Goal: Transaction & Acquisition: Purchase product/service

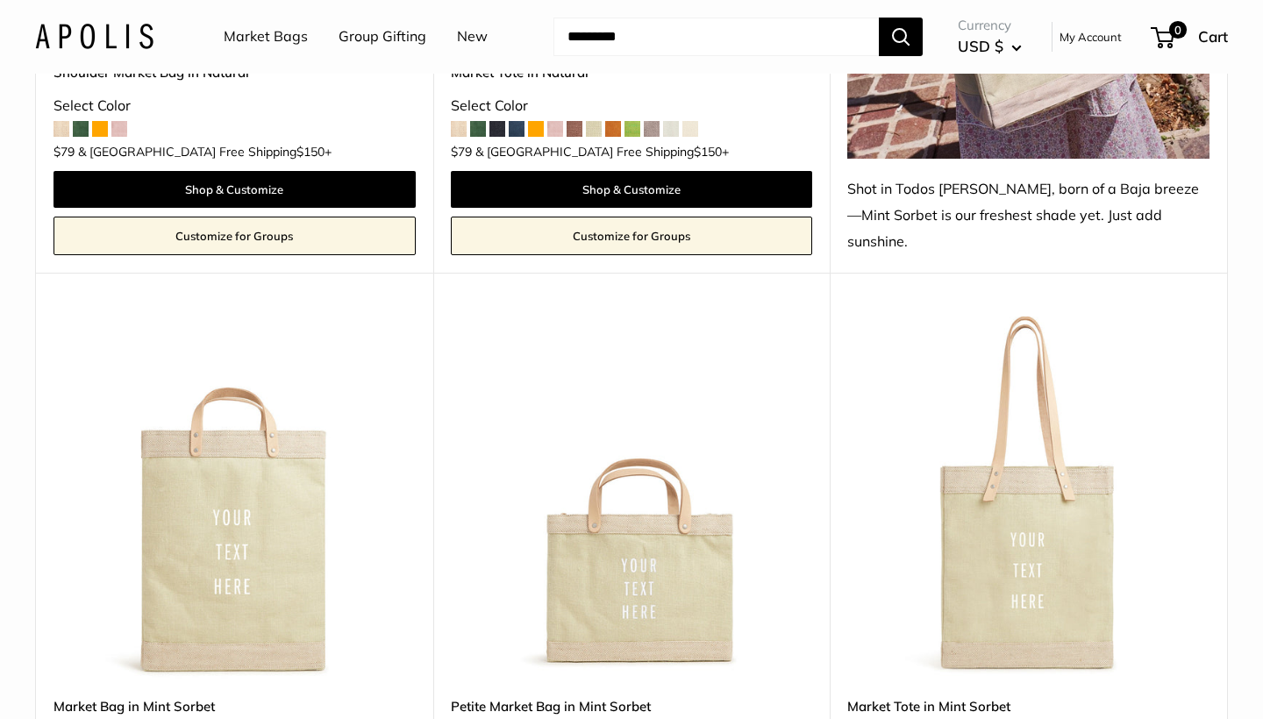
scroll to position [1293, 0]
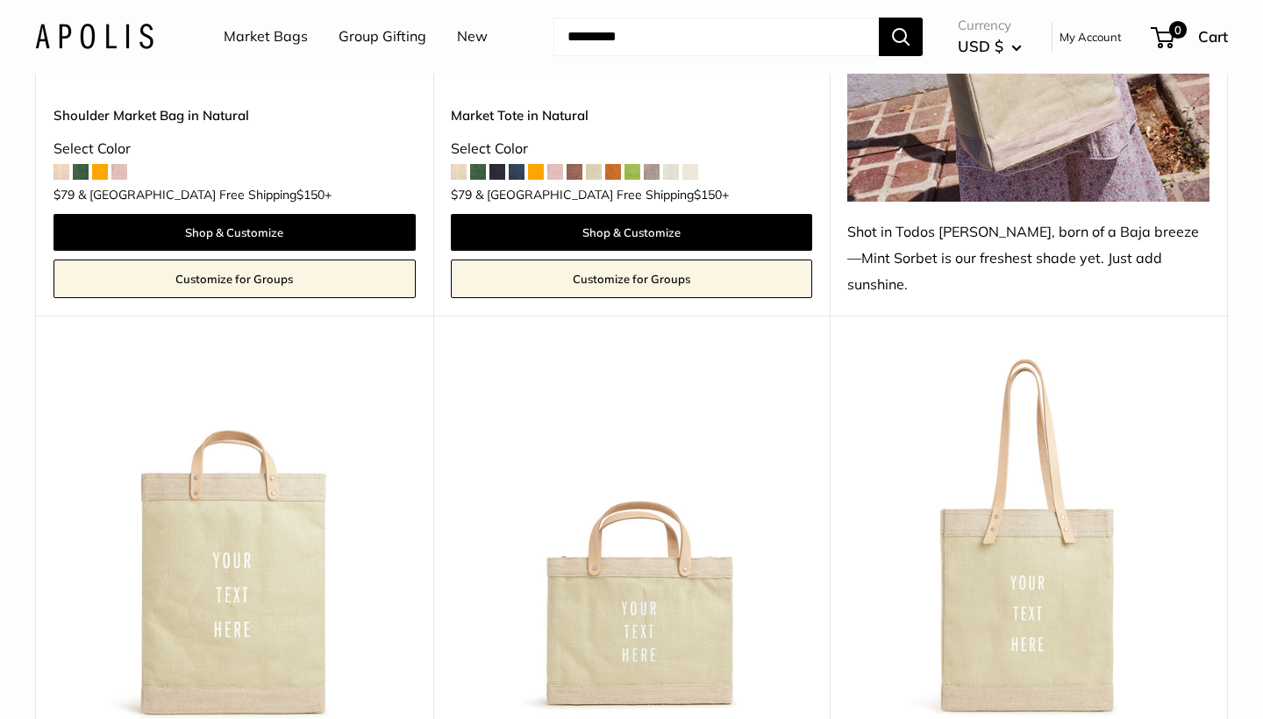
click at [0, 0] on img at bounding box center [0, 0] width 0 height 0
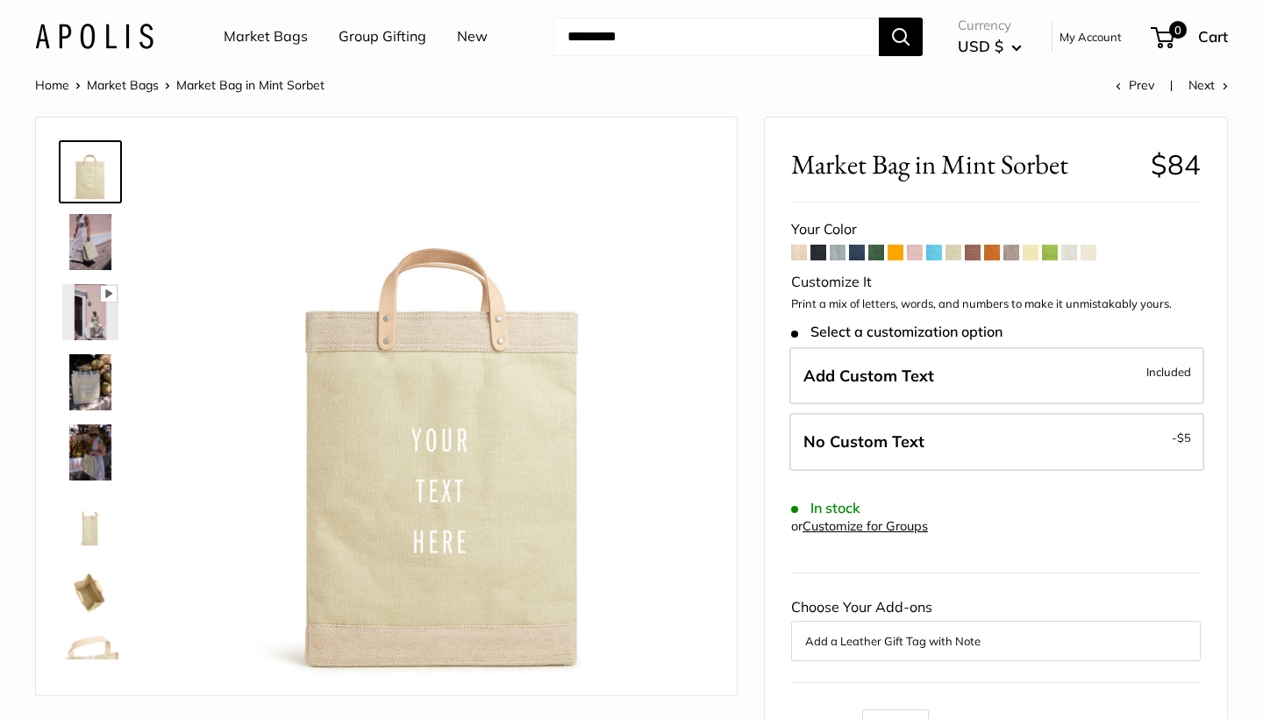
click at [996, 249] on span at bounding box center [992, 253] width 16 height 16
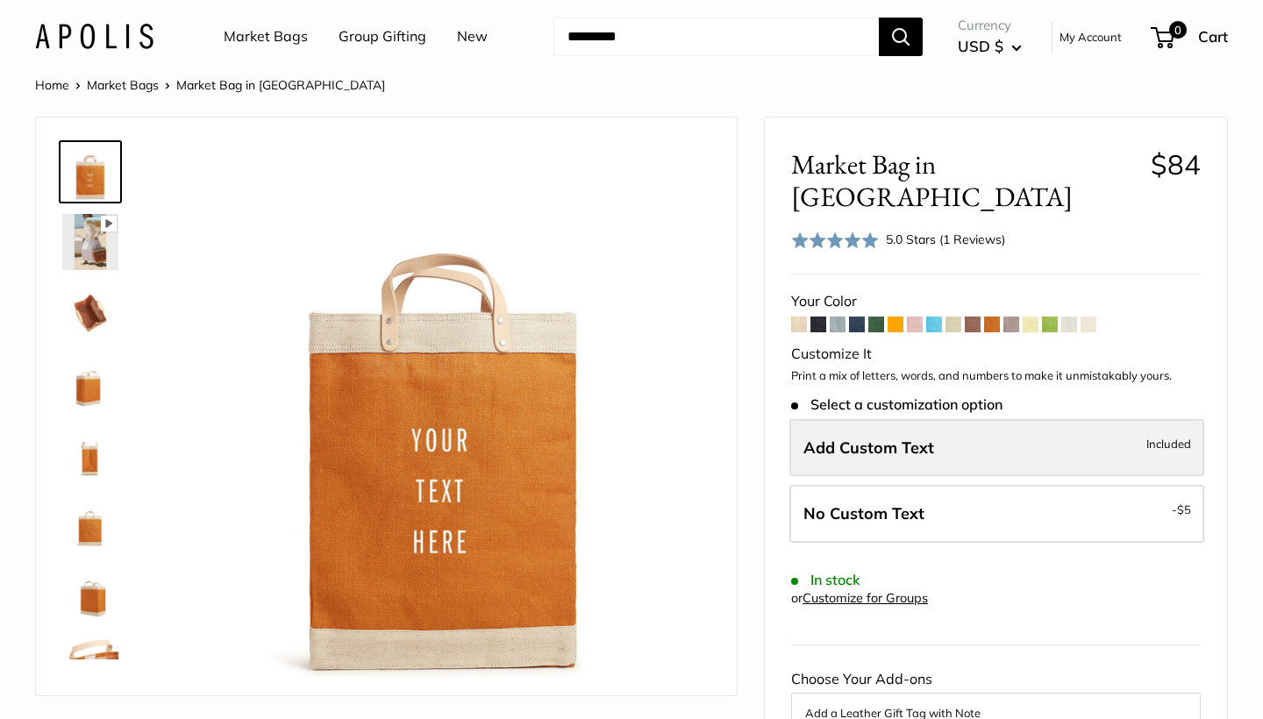
click at [994, 419] on label "Add Custom Text Included" at bounding box center [996, 448] width 415 height 58
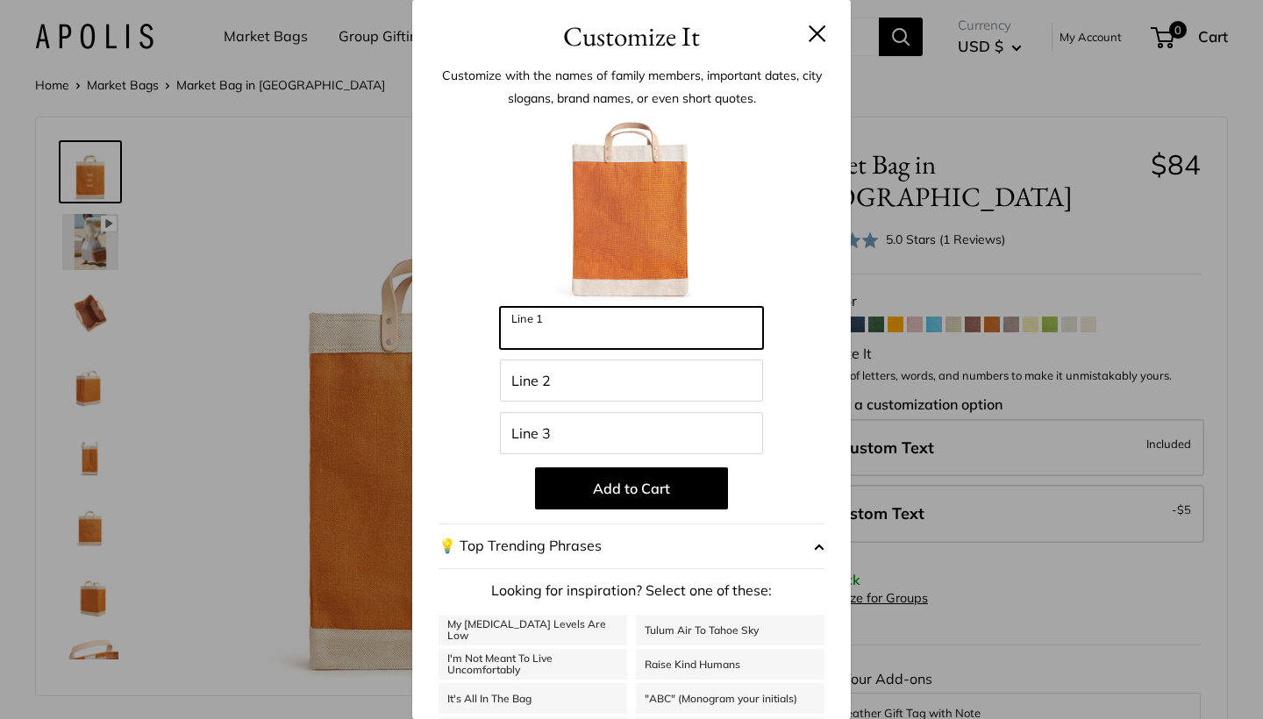
click at [527, 329] on input "Line 1" at bounding box center [631, 328] width 263 height 42
type input "******"
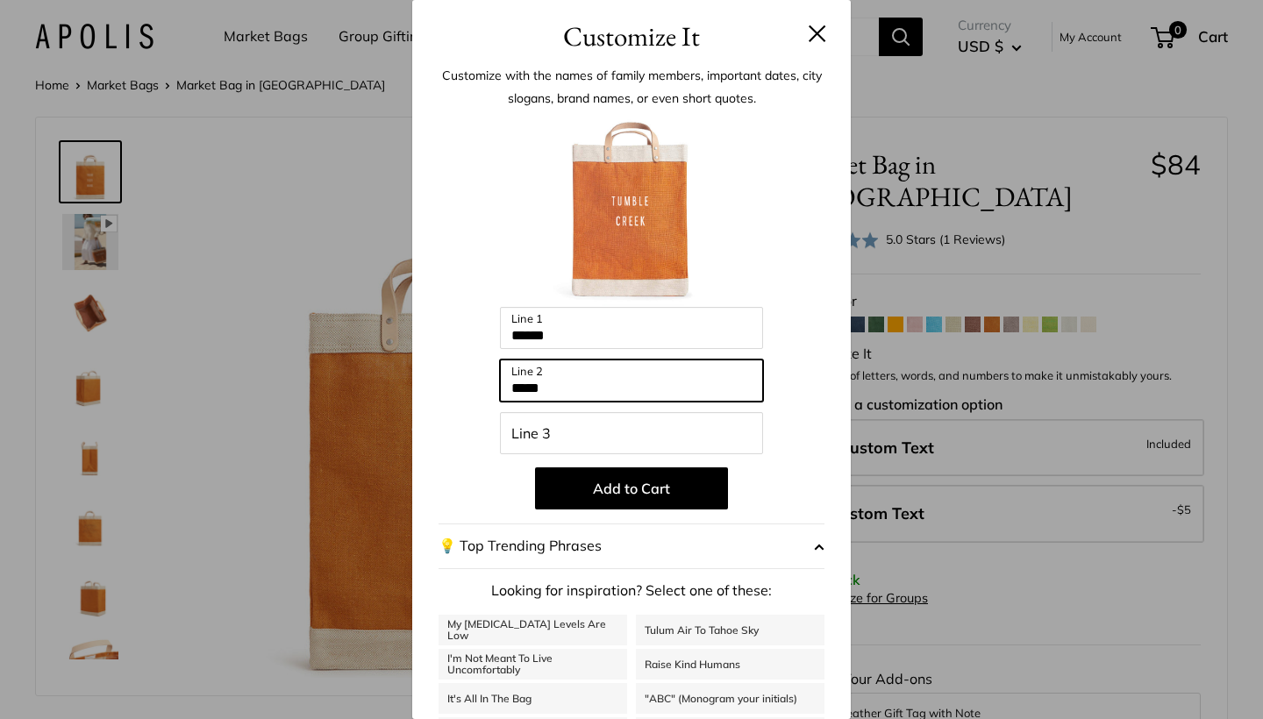
type input "*****"
click at [815, 32] on button at bounding box center [817, 34] width 18 height 18
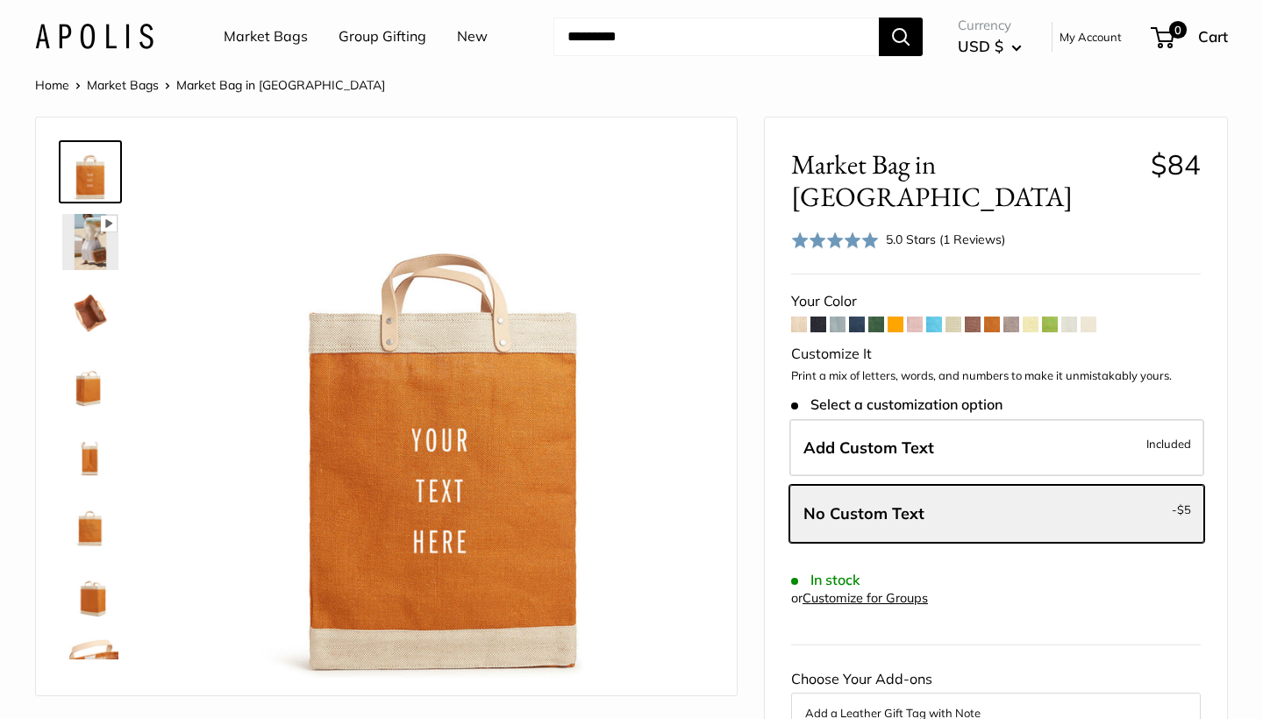
click at [291, 35] on link "Market Bags" at bounding box center [266, 37] width 84 height 26
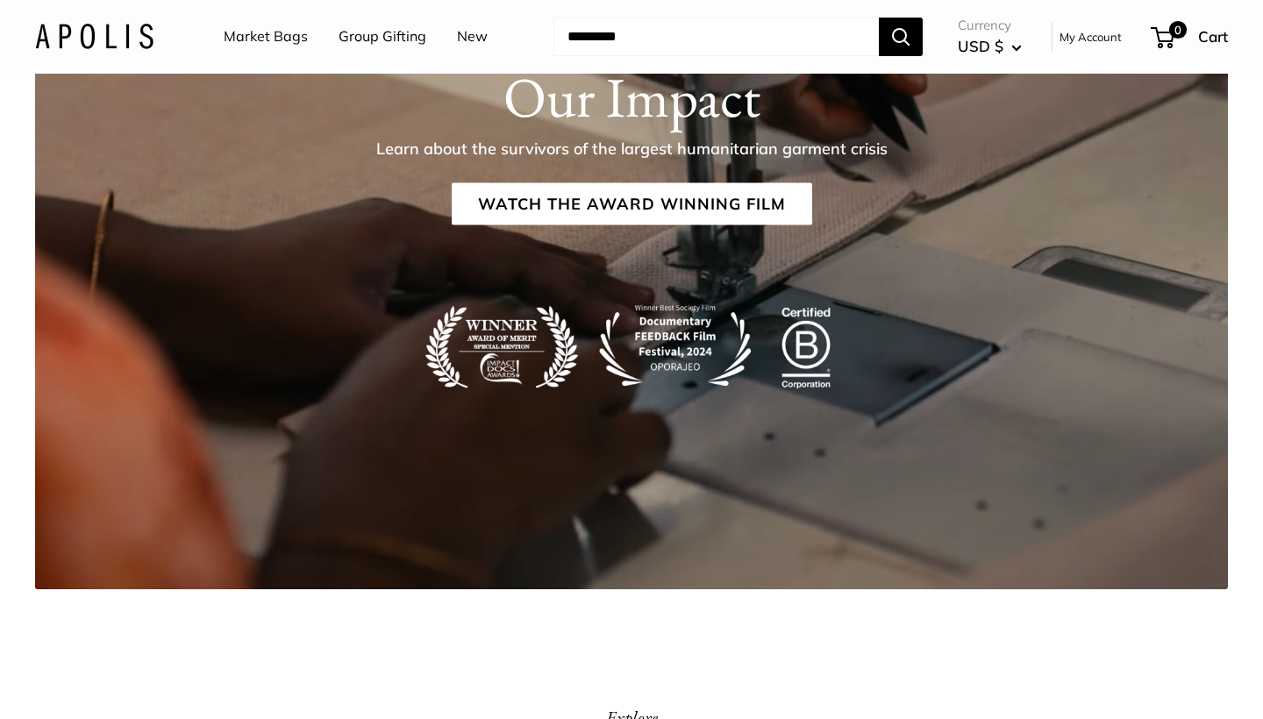
scroll to position [2806, 0]
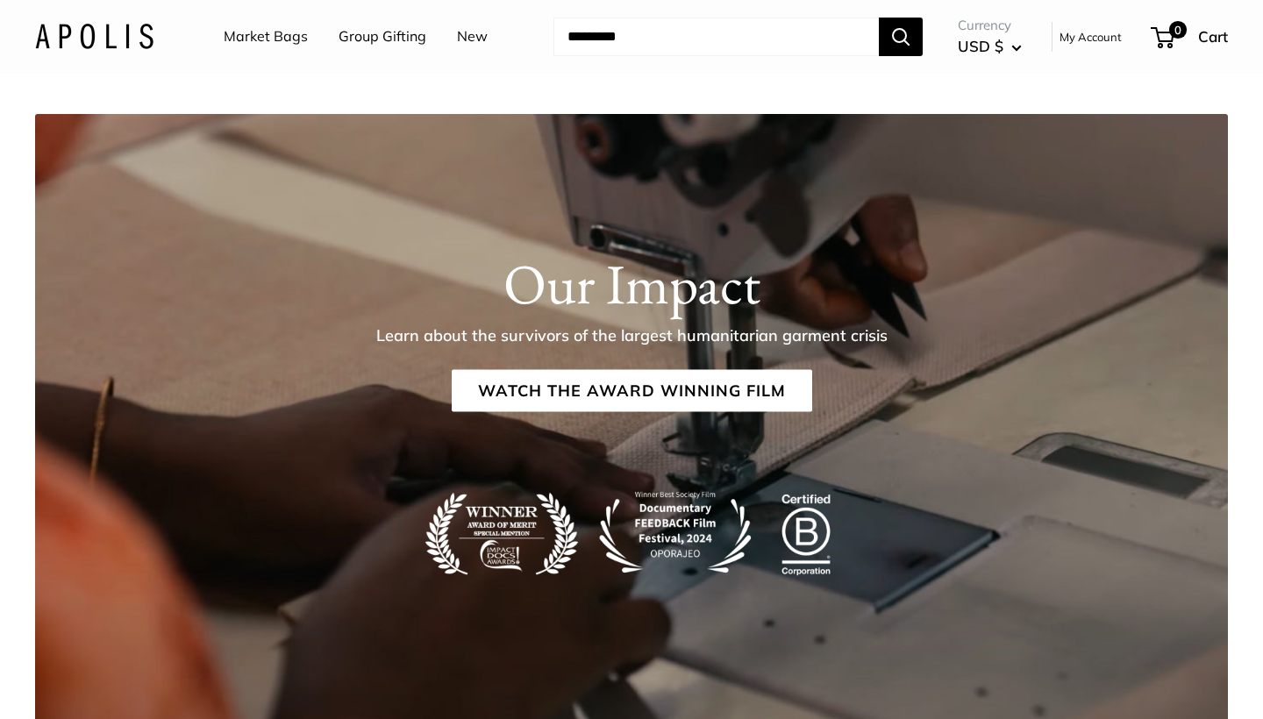
click at [281, 38] on link "Market Bags" at bounding box center [266, 37] width 84 height 26
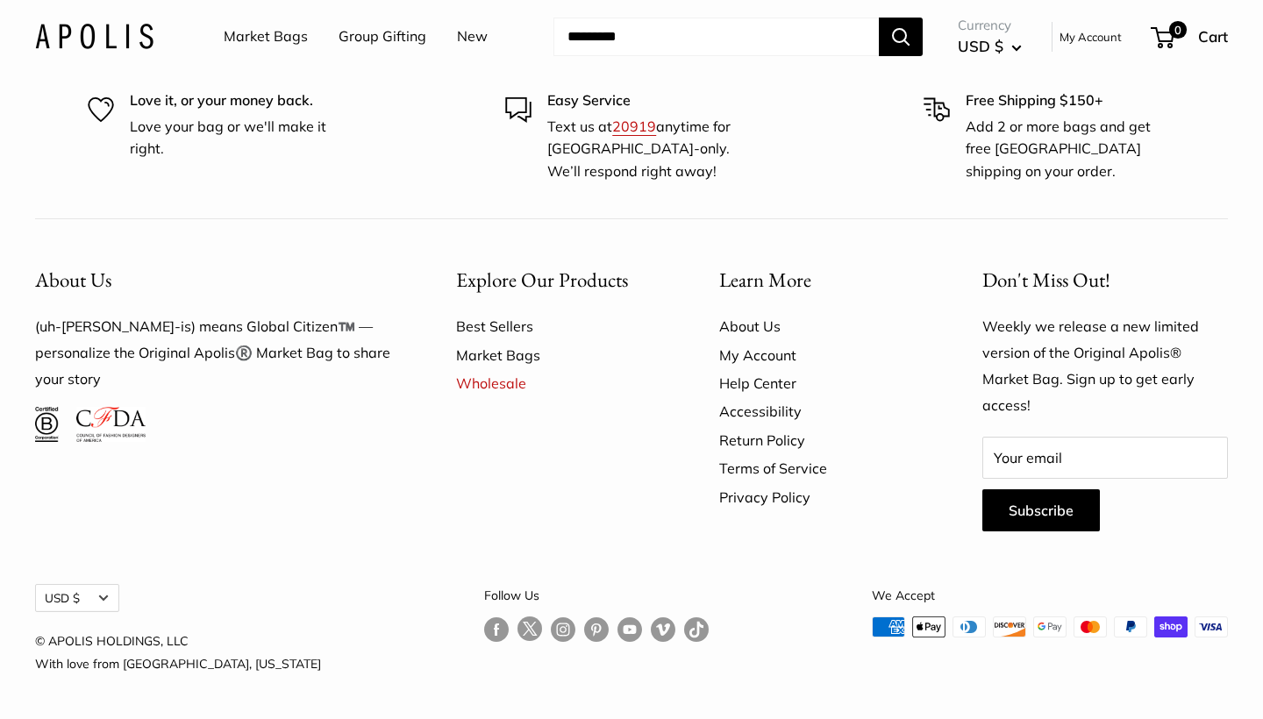
scroll to position [4719, 0]
click at [281, 33] on link "Market Bags" at bounding box center [266, 37] width 84 height 26
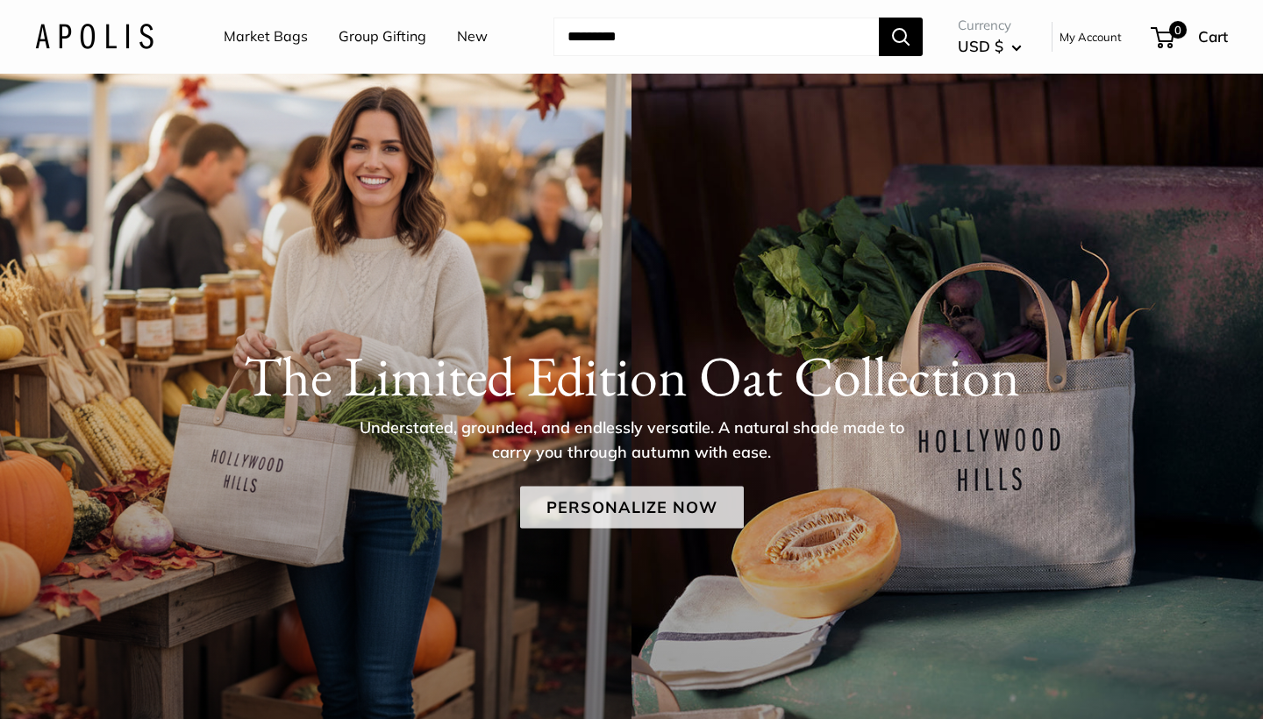
click at [601, 509] on link "Personalize Now" at bounding box center [632, 507] width 224 height 42
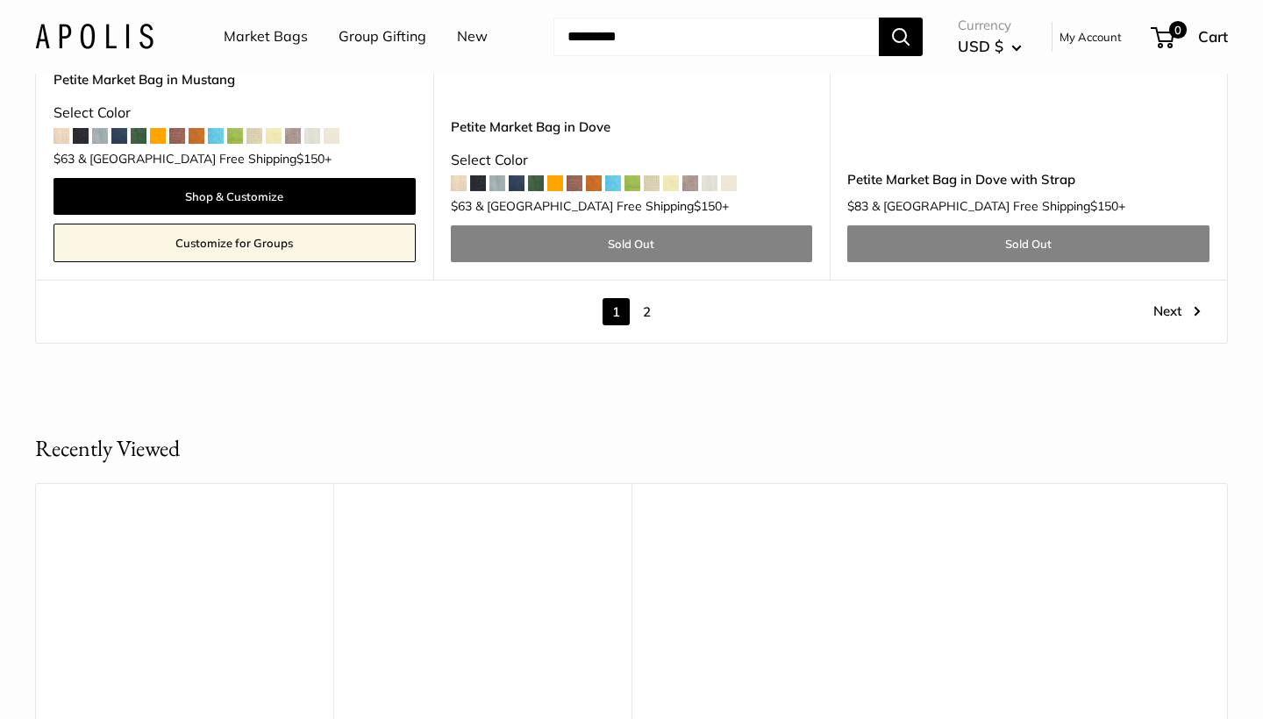
scroll to position [10161, 0]
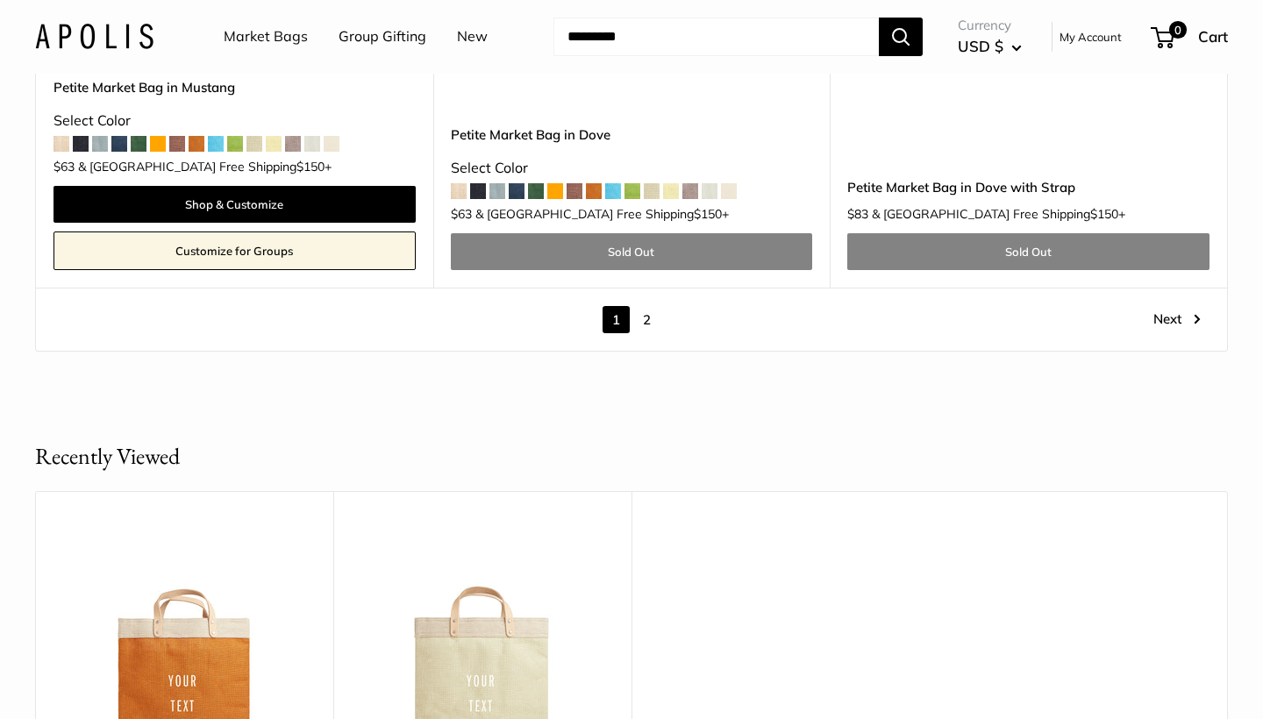
click at [647, 306] on link "2" at bounding box center [646, 319] width 27 height 27
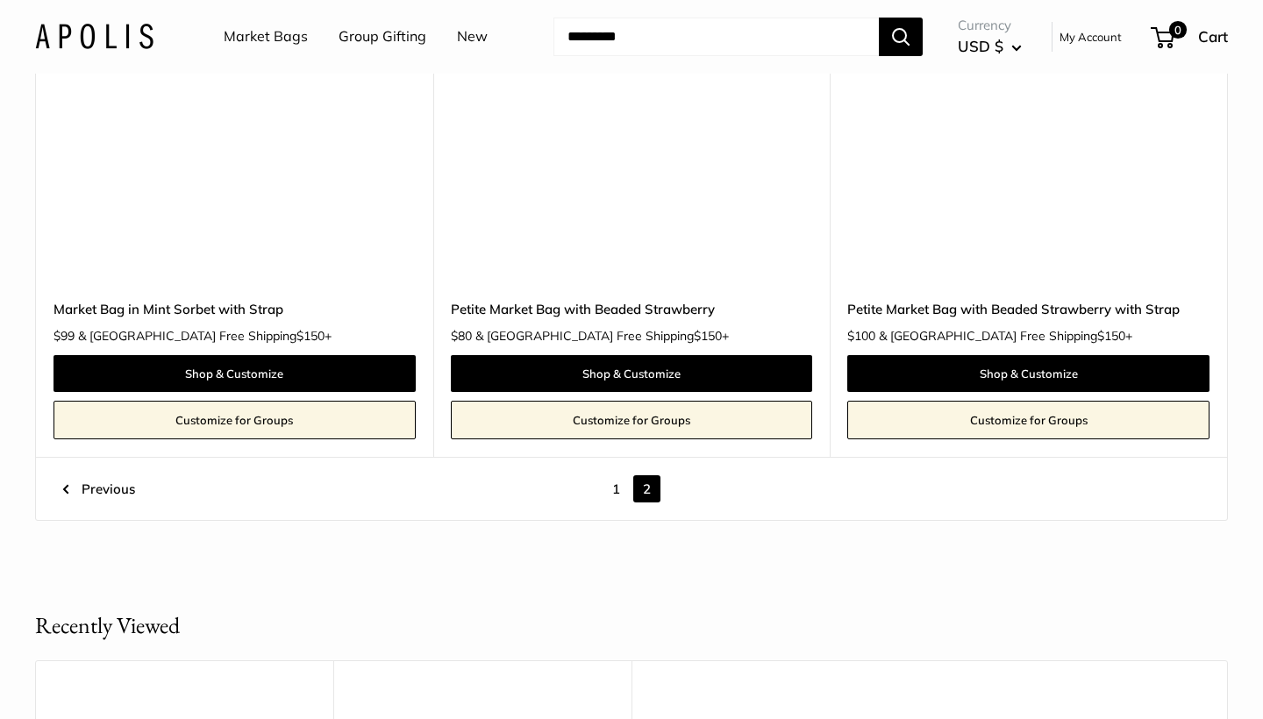
scroll to position [6106, 0]
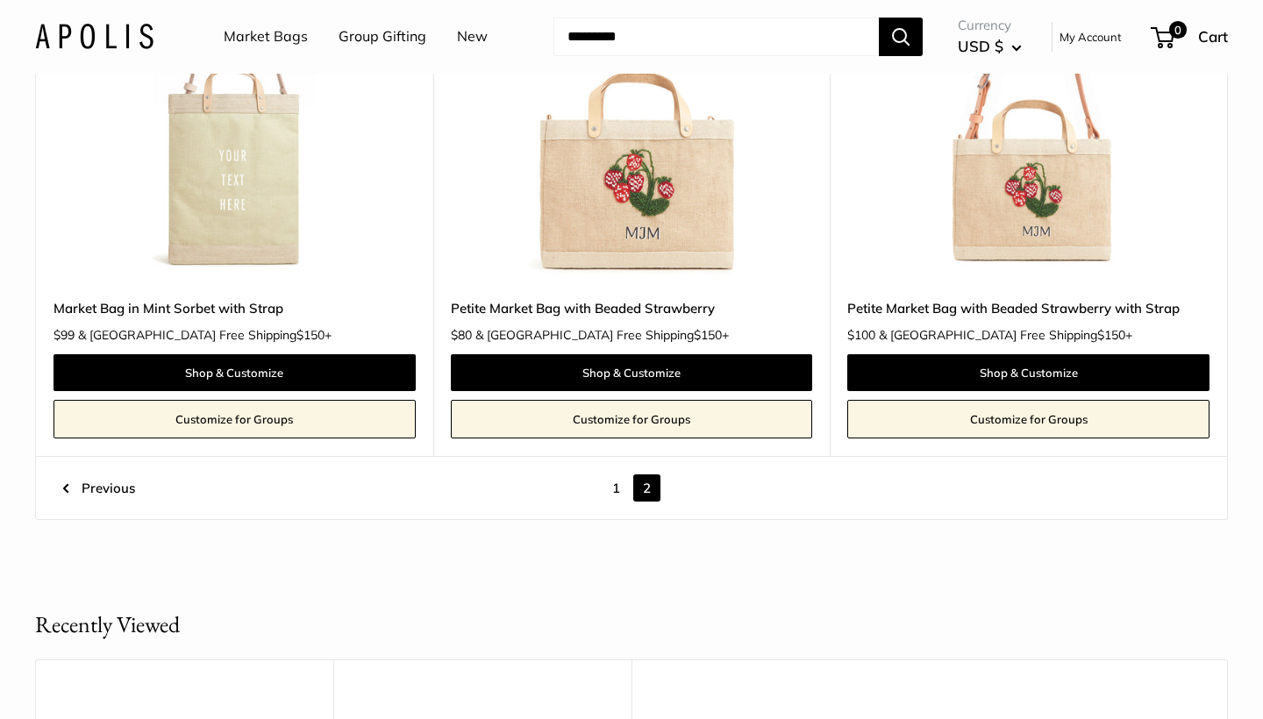
click at [410, 33] on link "Group Gifting" at bounding box center [382, 37] width 88 height 26
click at [468, 30] on link "New" at bounding box center [472, 37] width 31 height 26
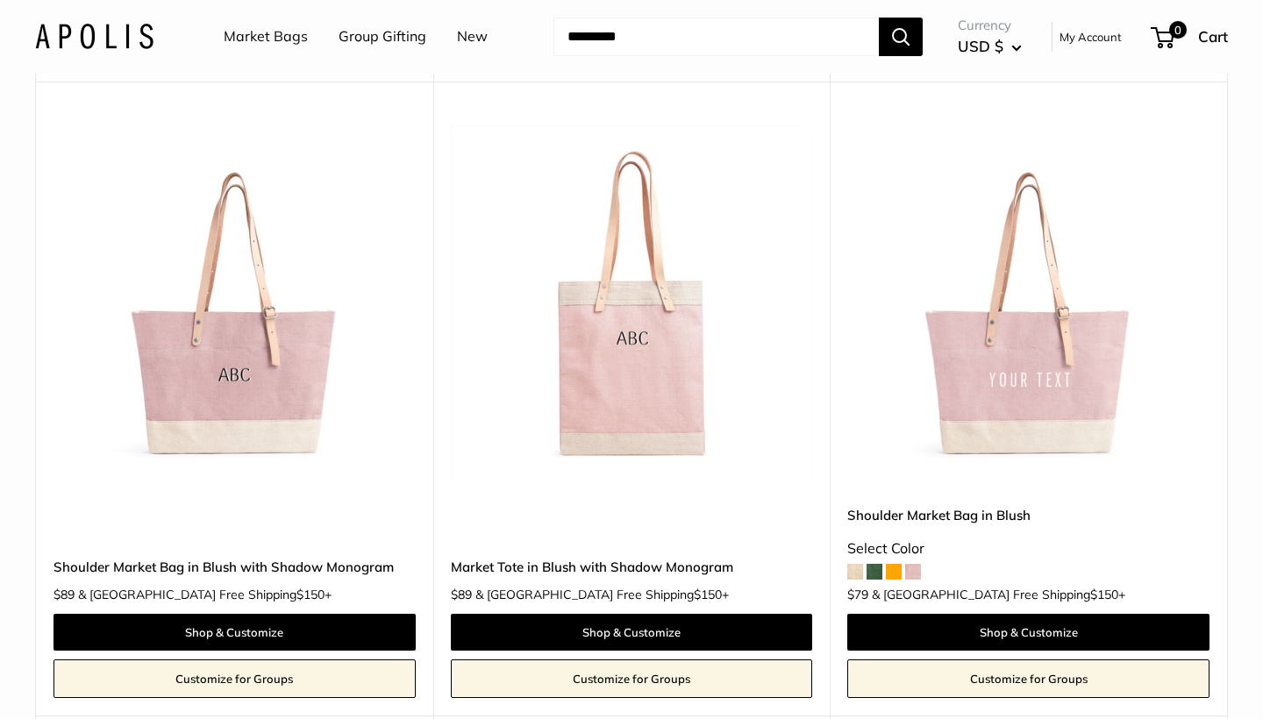
scroll to position [5715, 0]
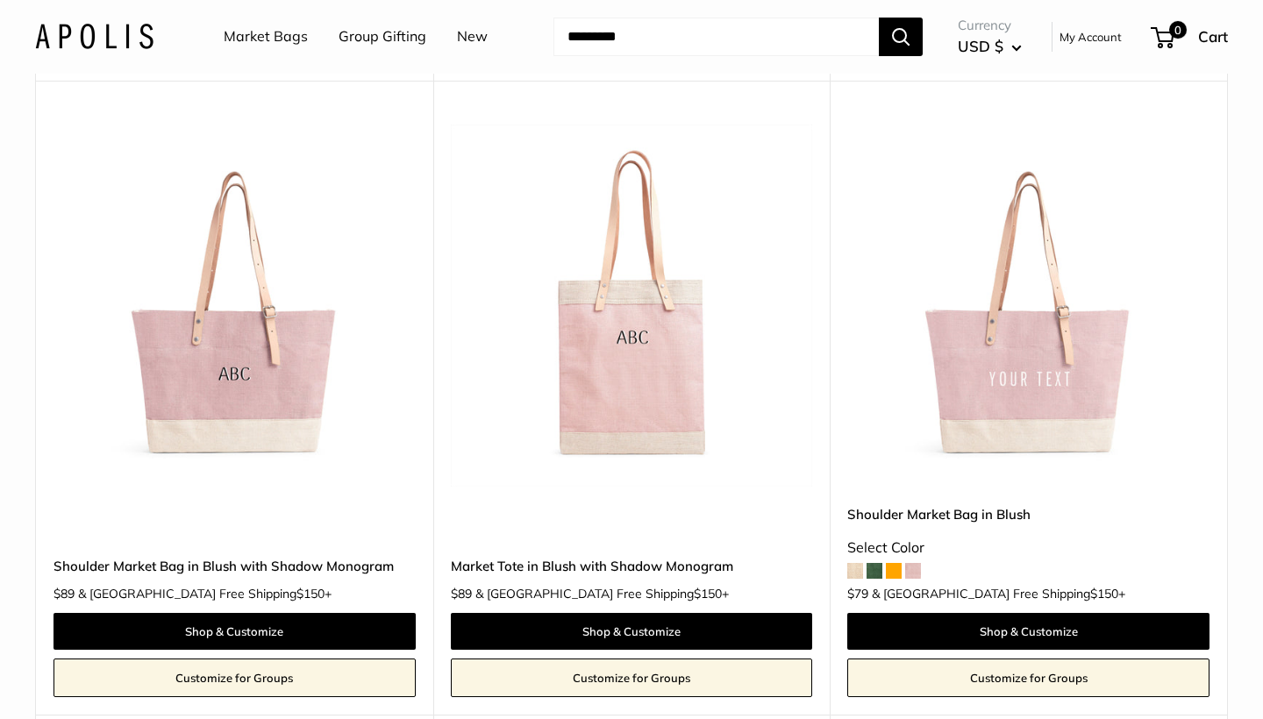
click at [269, 38] on link "Market Bags" at bounding box center [266, 37] width 84 height 26
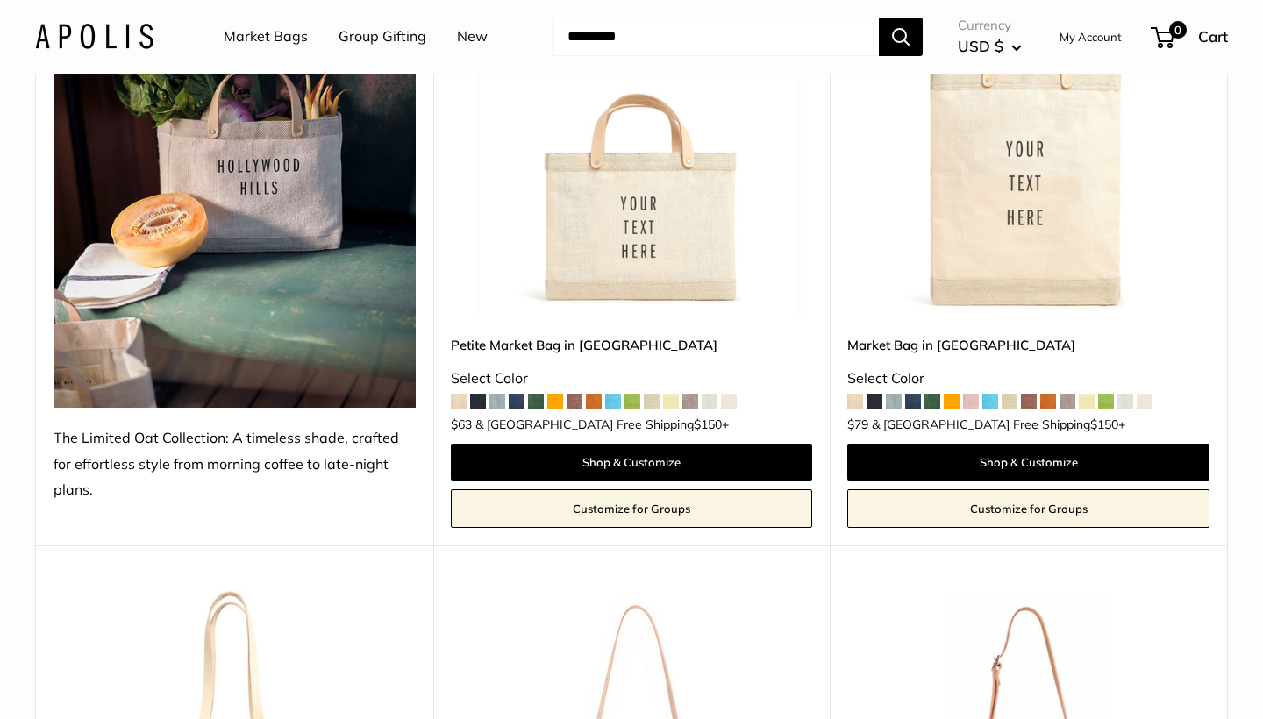
scroll to position [340, 0]
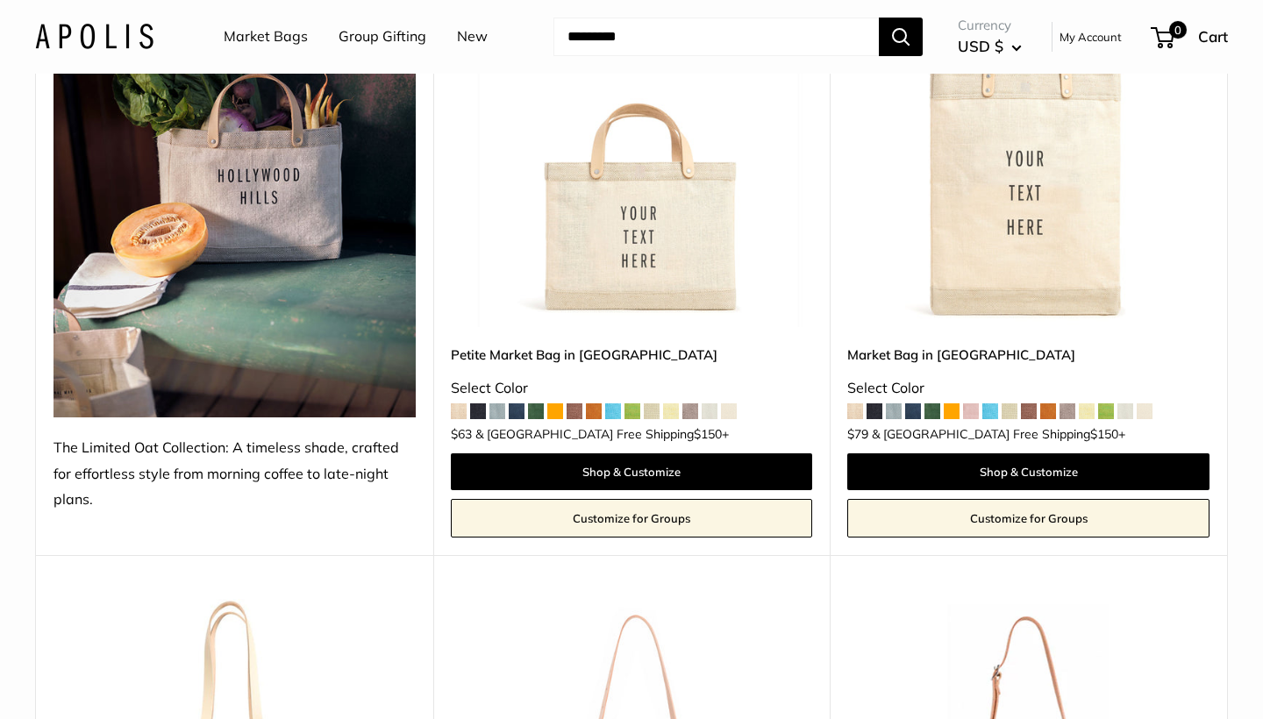
click at [0, 0] on img at bounding box center [0, 0] width 0 height 0
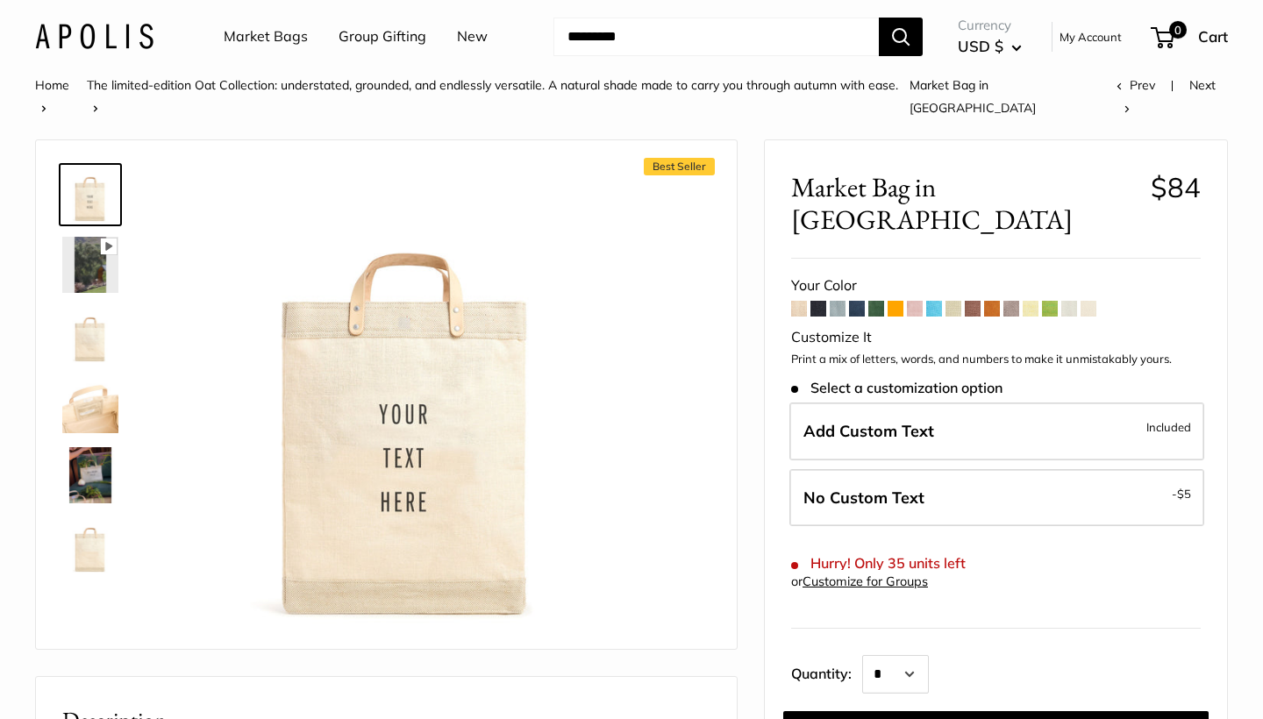
click at [995, 301] on span at bounding box center [992, 309] width 16 height 16
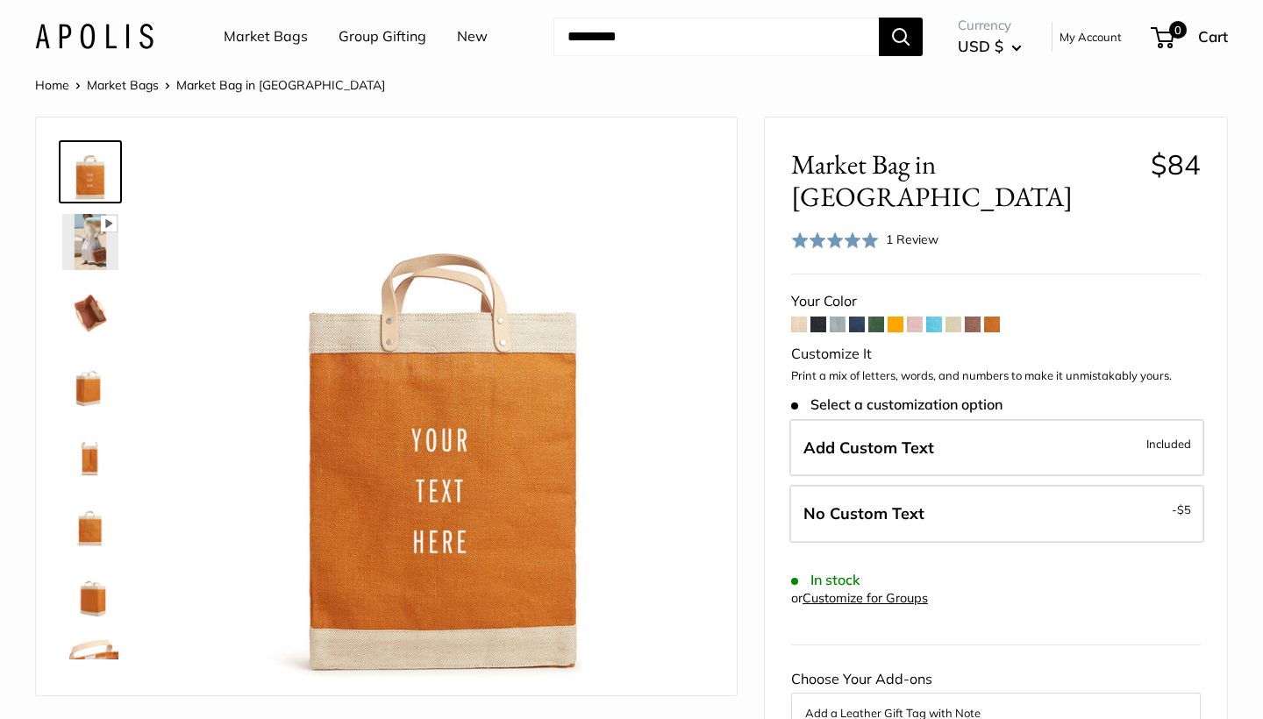
click at [923, 438] on span "Add Custom Text" at bounding box center [868, 448] width 131 height 20
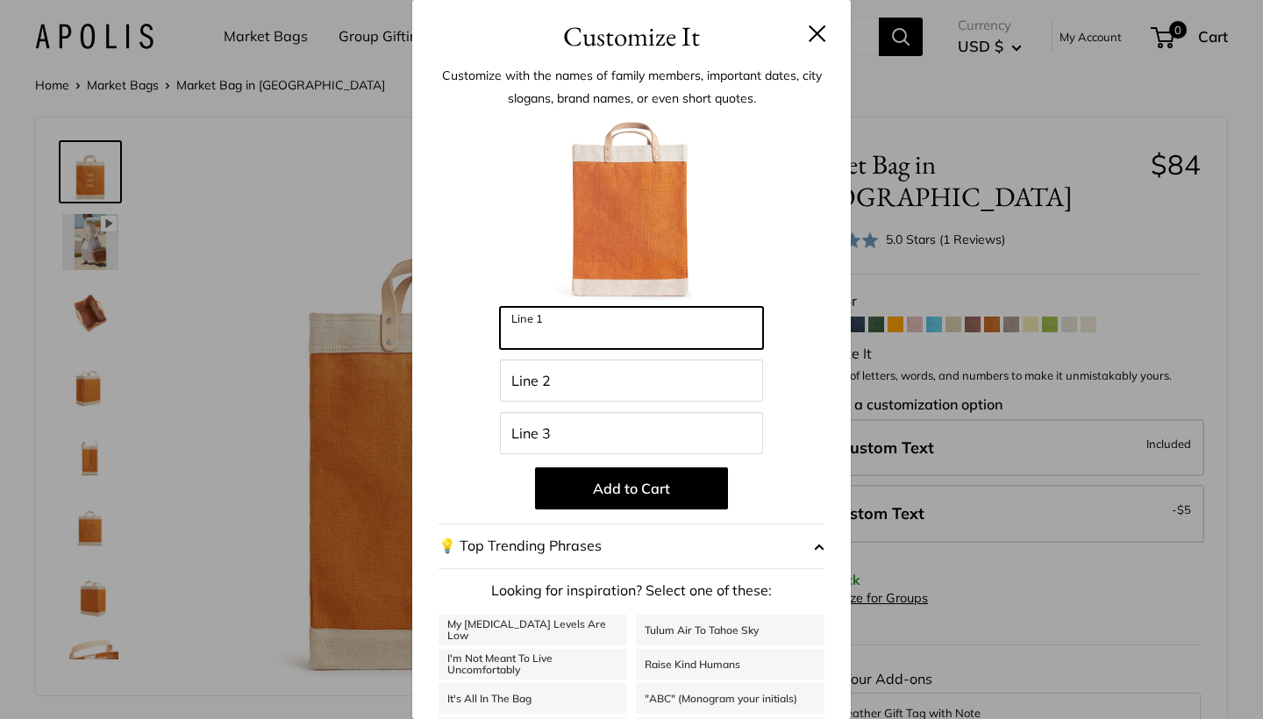
click at [543, 328] on input "Line 1" at bounding box center [631, 328] width 263 height 42
type input "******"
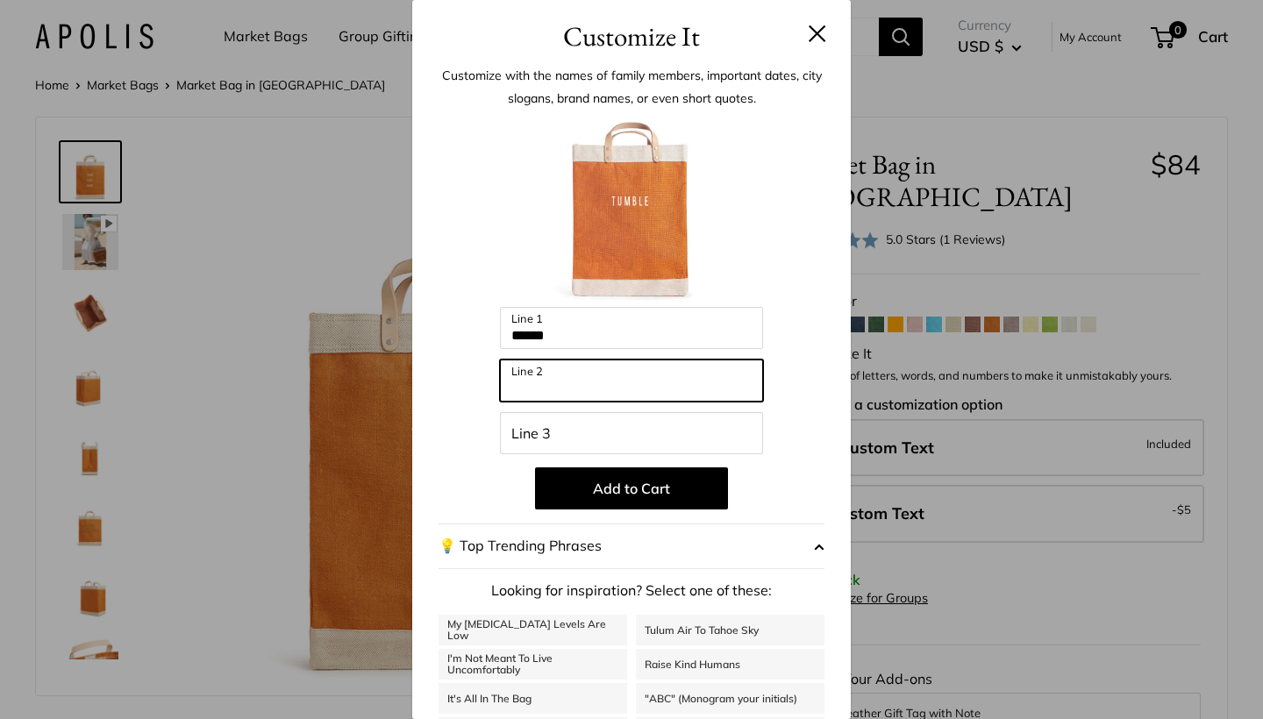
click at [518, 379] on input "Line 2" at bounding box center [631, 380] width 263 height 42
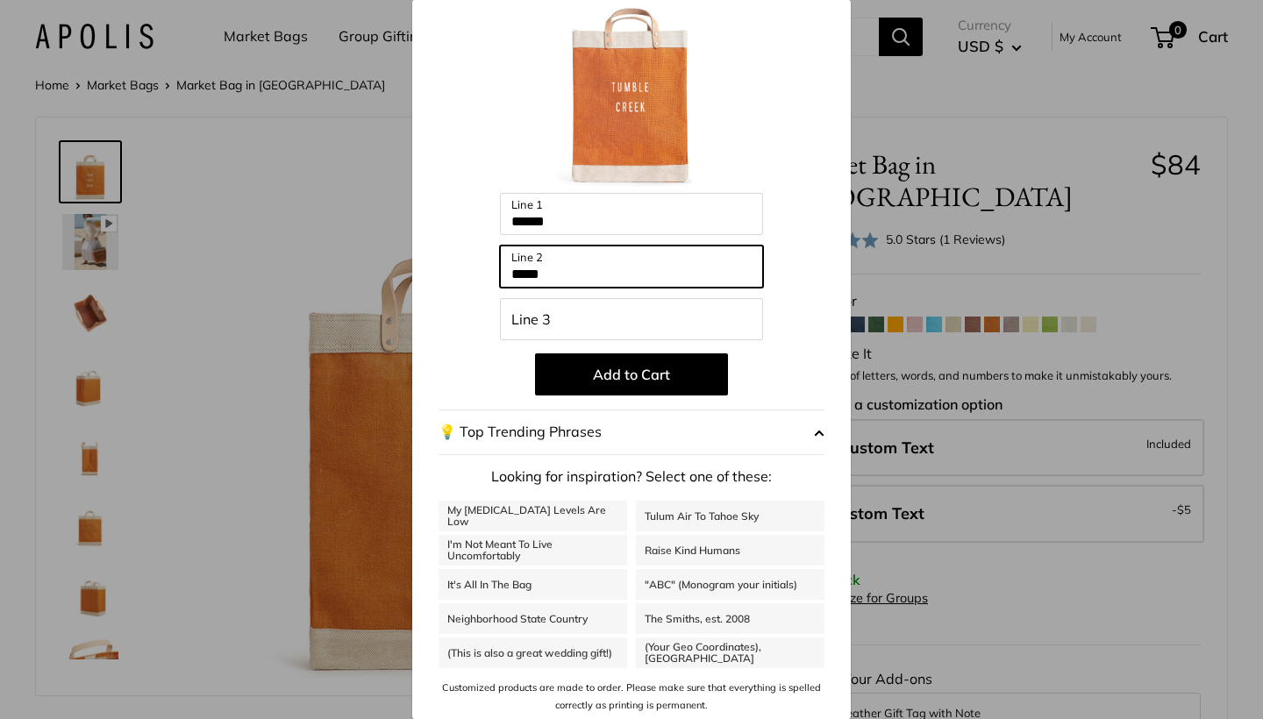
scroll to position [113, 0]
type input "*****"
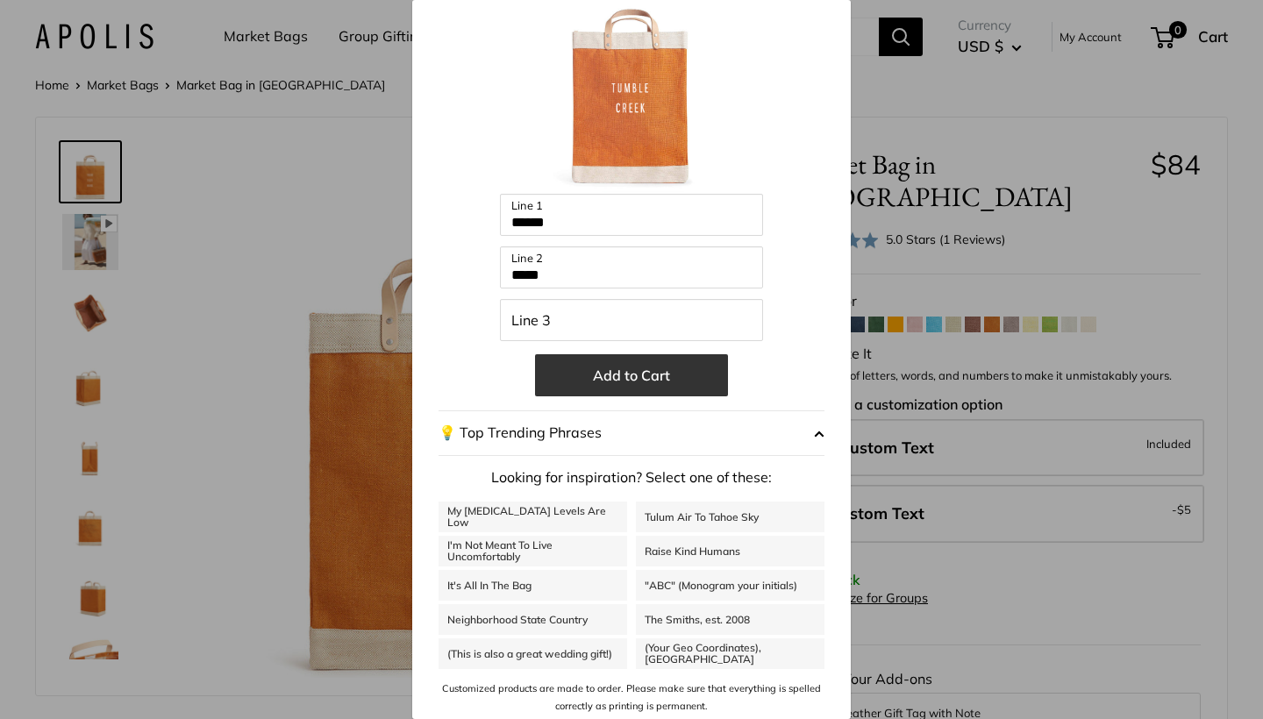
click at [639, 381] on button "Add to Cart" at bounding box center [631, 375] width 193 height 42
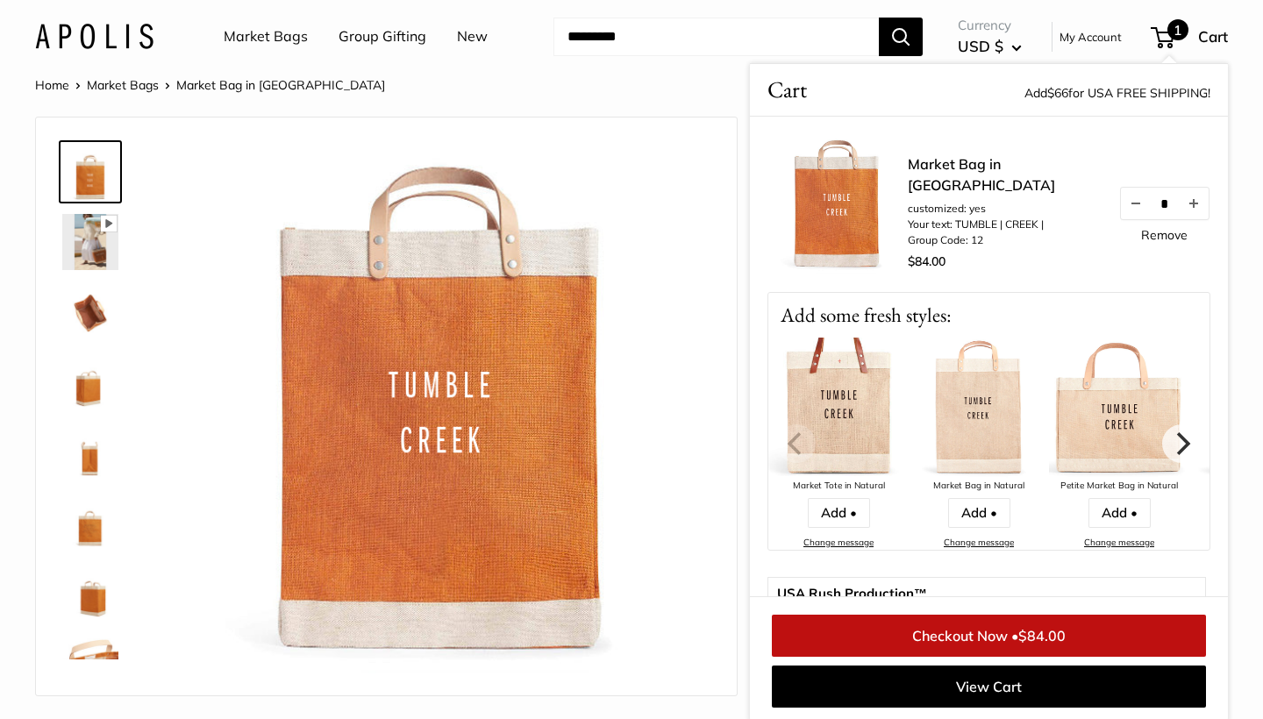
click at [974, 639] on link "Checkout Now • $84.00" at bounding box center [989, 636] width 434 height 42
click at [90, 253] on img at bounding box center [90, 242] width 56 height 56
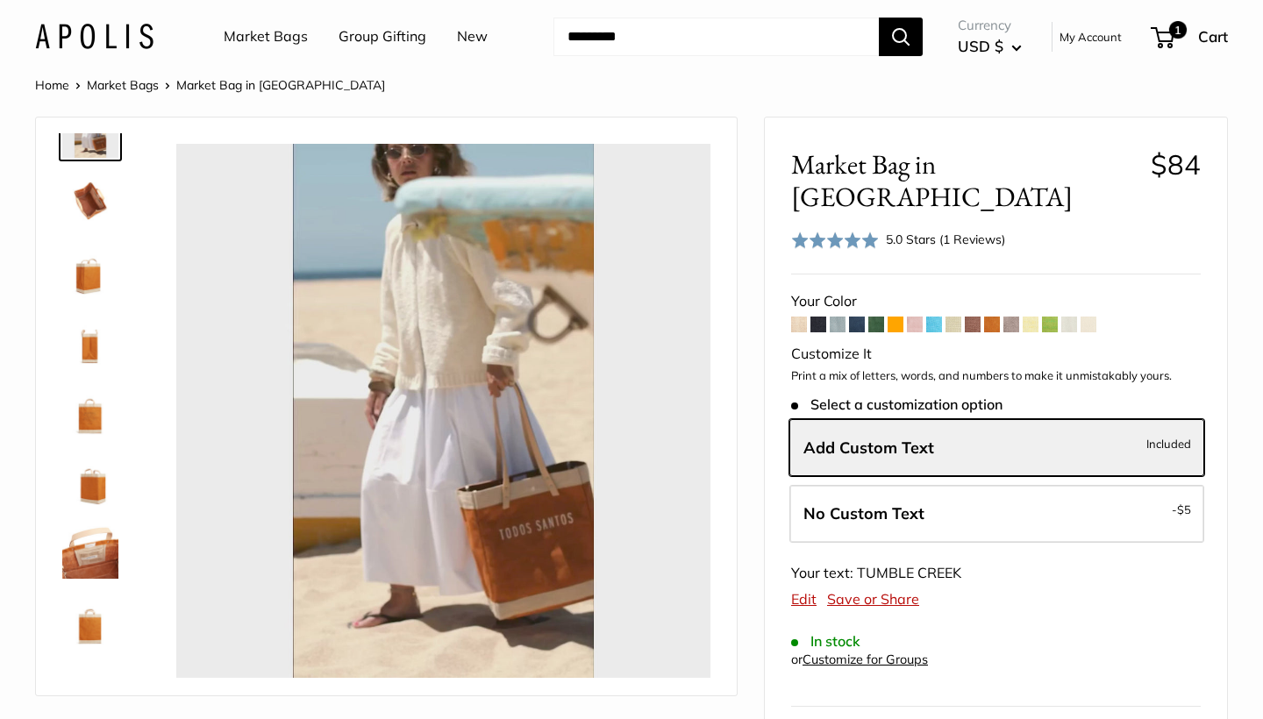
scroll to position [112, 0]
click at [89, 562] on img at bounding box center [90, 551] width 56 height 56
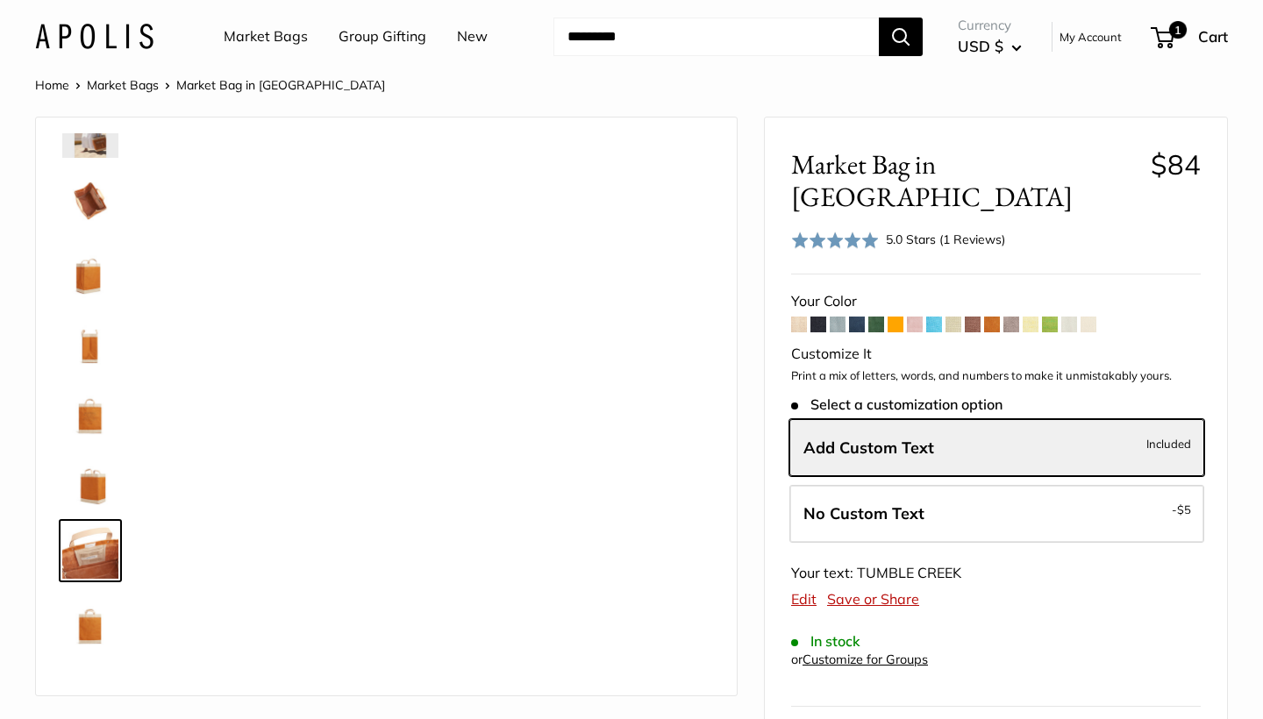
type input "*****"
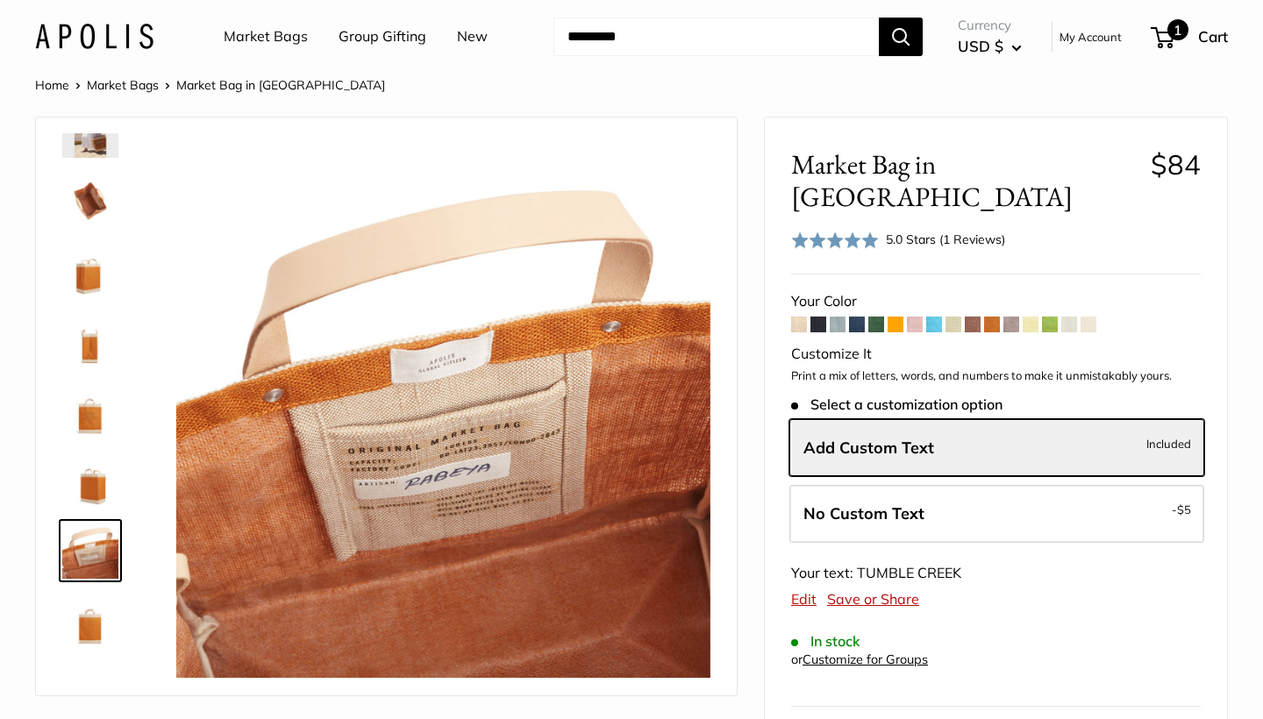
click at [1165, 31] on span "1" at bounding box center [1162, 37] width 24 height 21
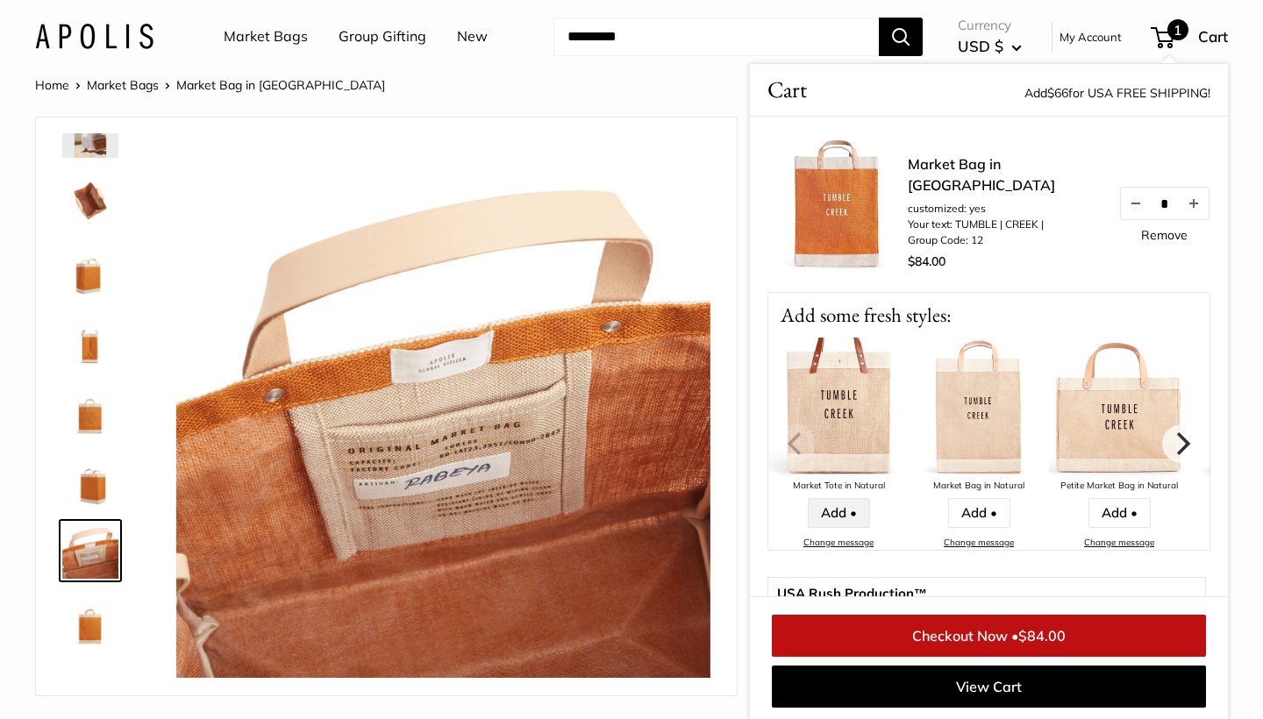
click at [843, 514] on link "Add •" at bounding box center [838, 513] width 62 height 30
click at [839, 402] on img at bounding box center [838, 408] width 140 height 140
click at [601, 45] on input "Search..." at bounding box center [715, 37] width 325 height 39
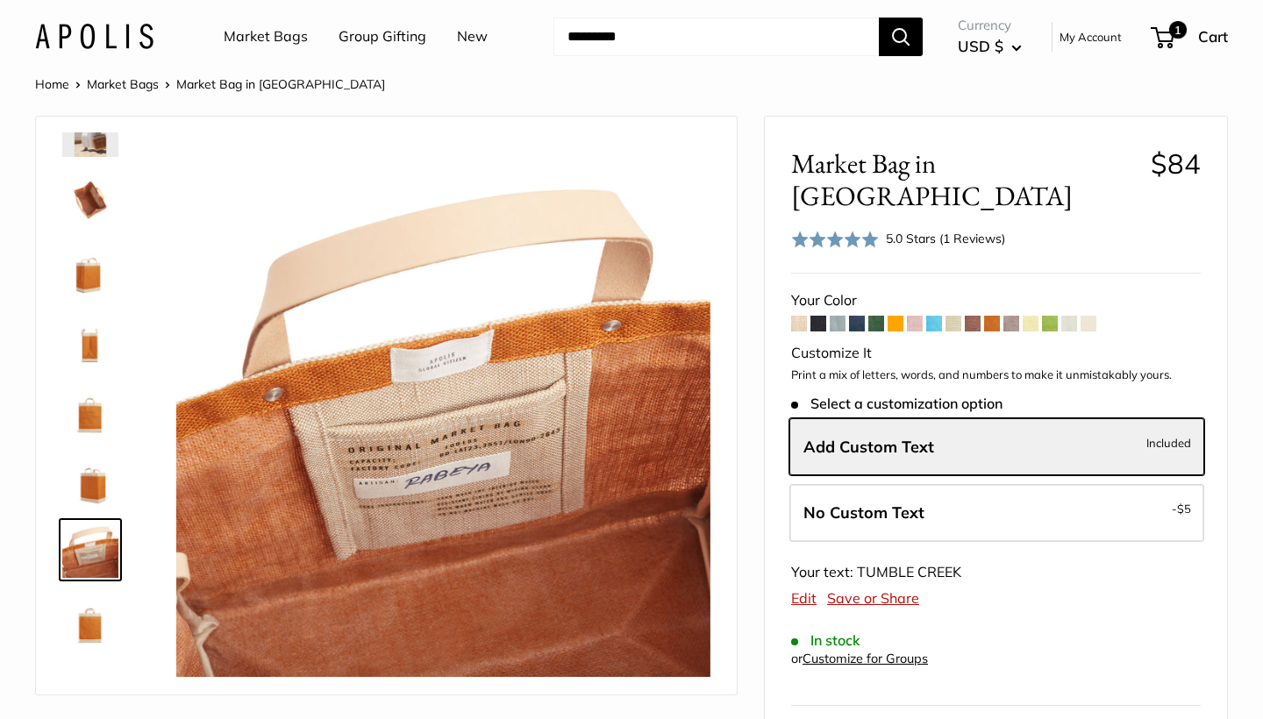
click at [595, 35] on input "Search..." at bounding box center [715, 37] width 325 height 39
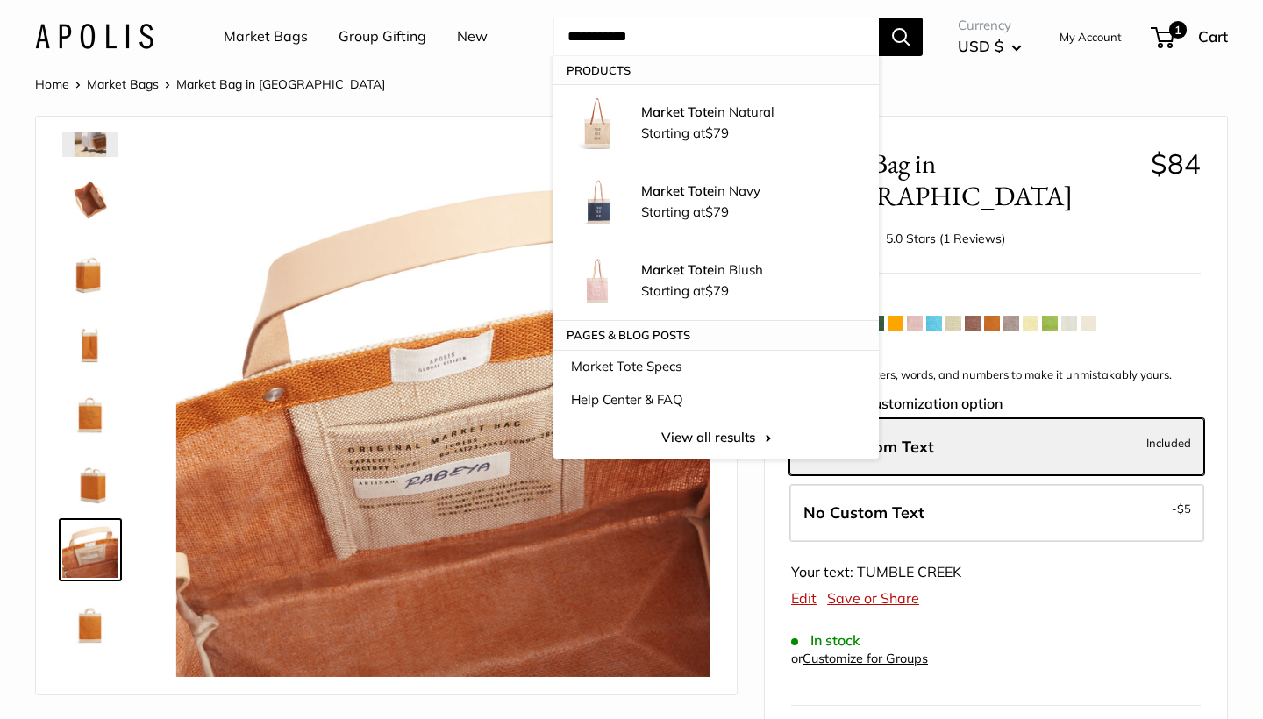
type input "**********"
click at [901, 36] on button "Search" at bounding box center [901, 37] width 44 height 39
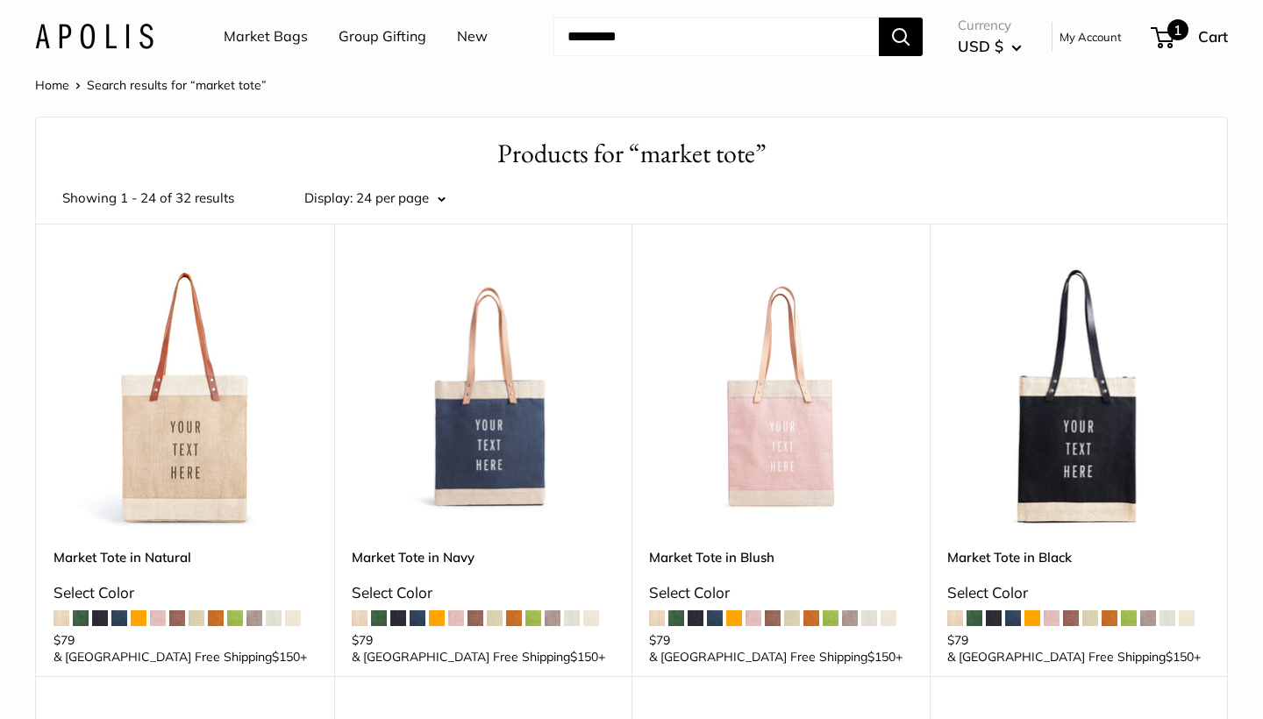
click at [1176, 35] on span "1" at bounding box center [1177, 29] width 21 height 21
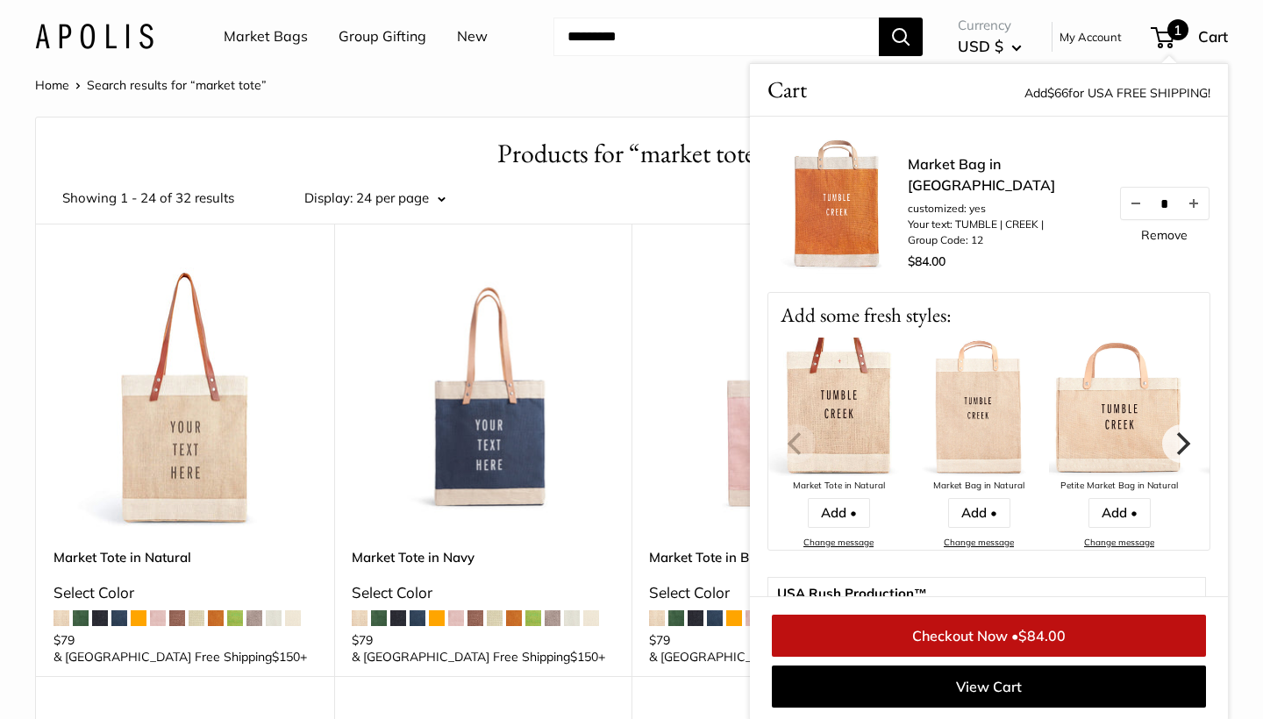
click at [978, 181] on link "Market Bag in [GEOGRAPHIC_DATA]" at bounding box center [1003, 174] width 193 height 42
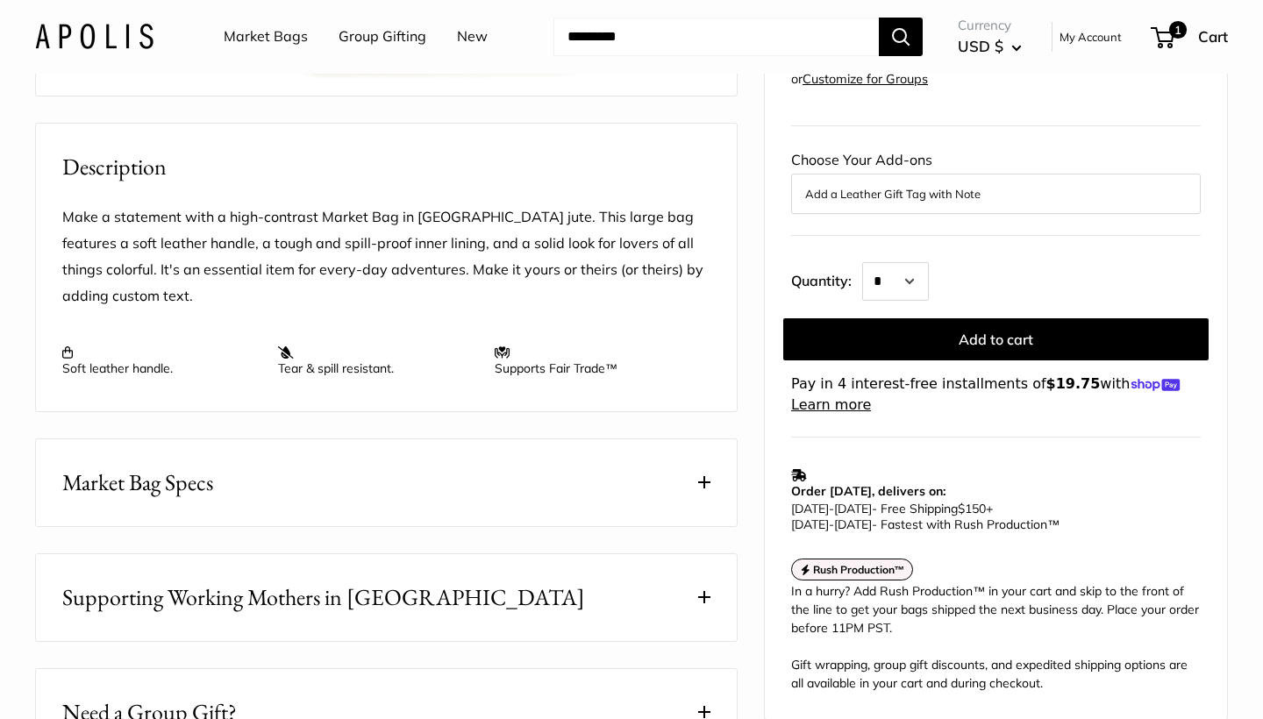
click at [697, 525] on button "Market Bag Specs" at bounding box center [386, 482] width 701 height 87
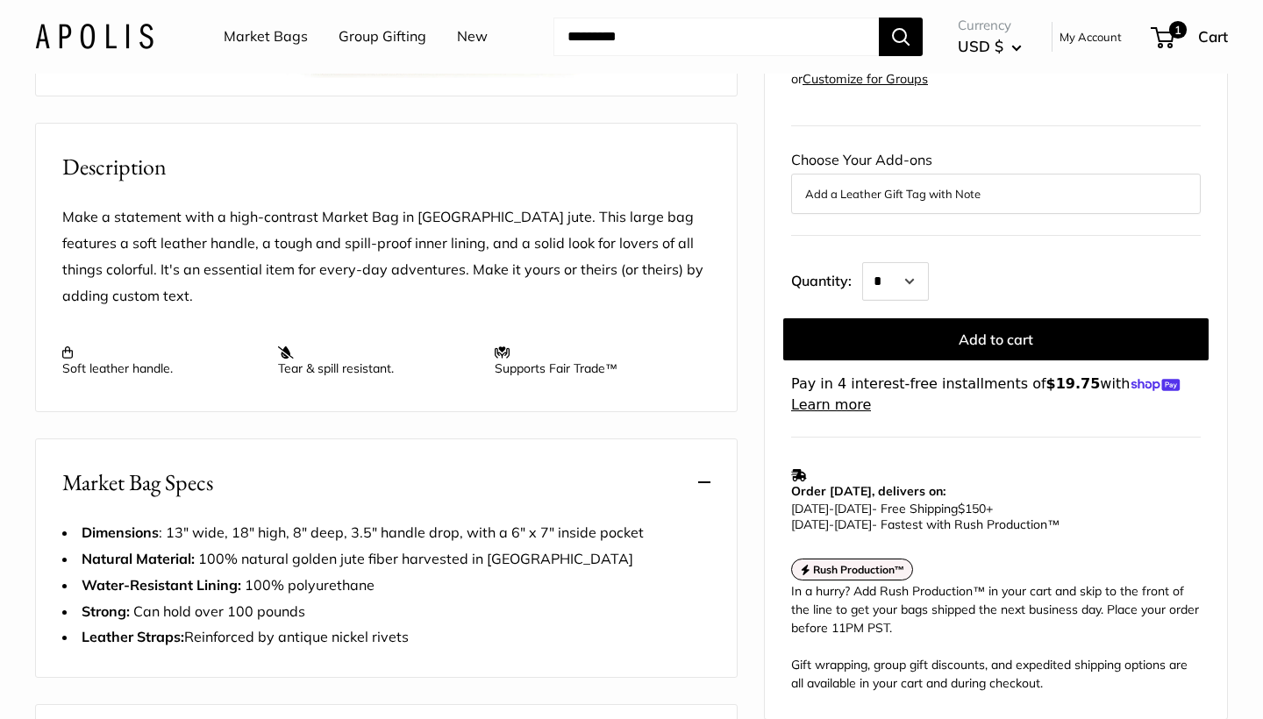
click at [585, 36] on input "Search..." at bounding box center [715, 37] width 325 height 39
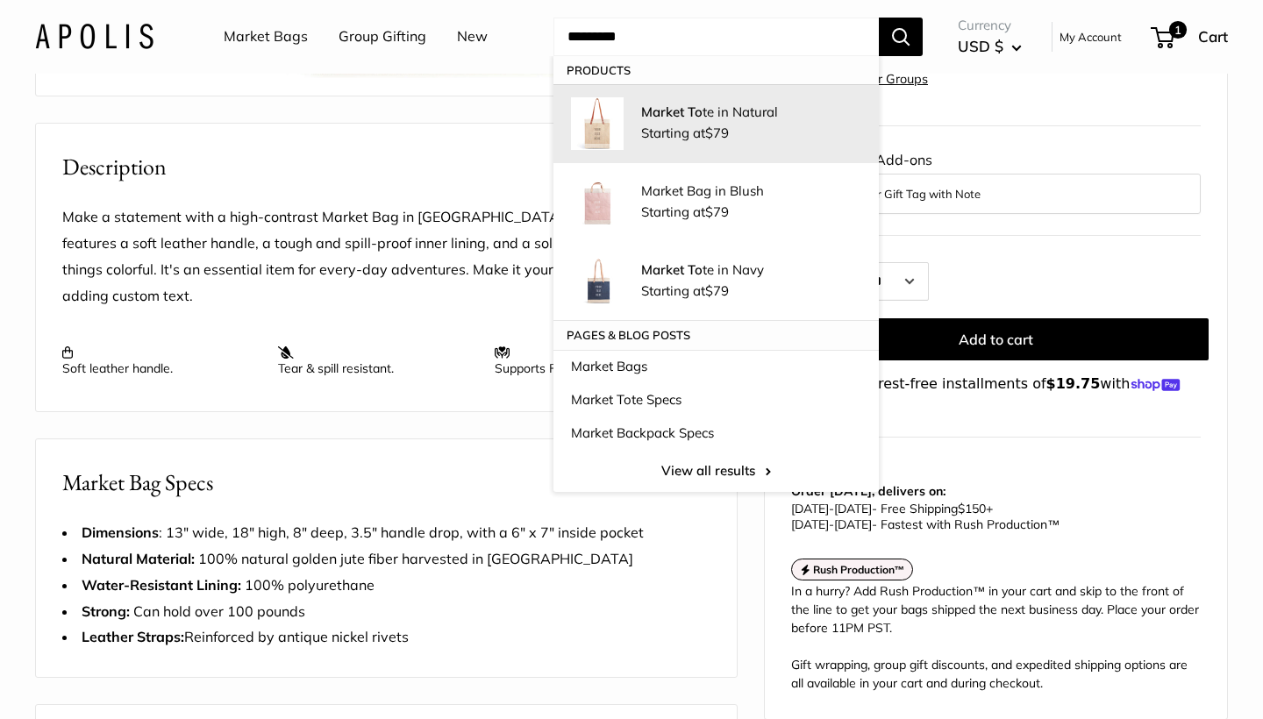
type input "*********"
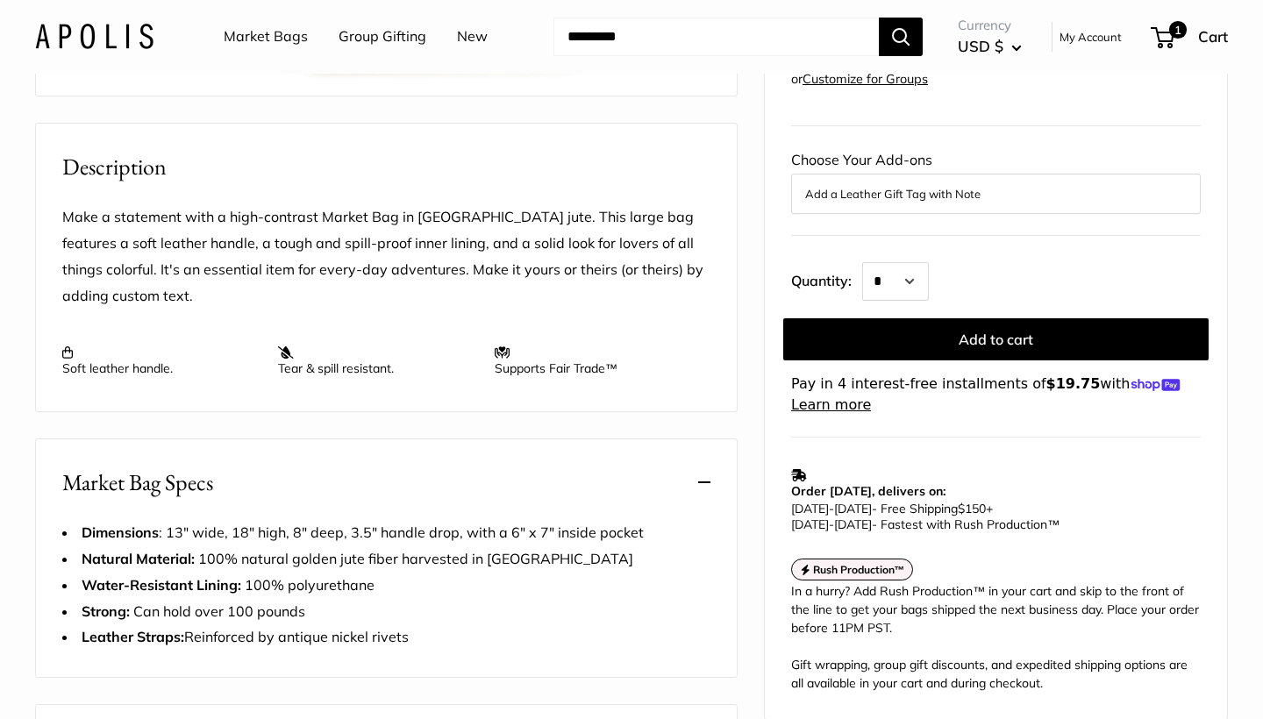
click at [655, 108] on strong "Market To" at bounding box center [671, 111] width 61 height 17
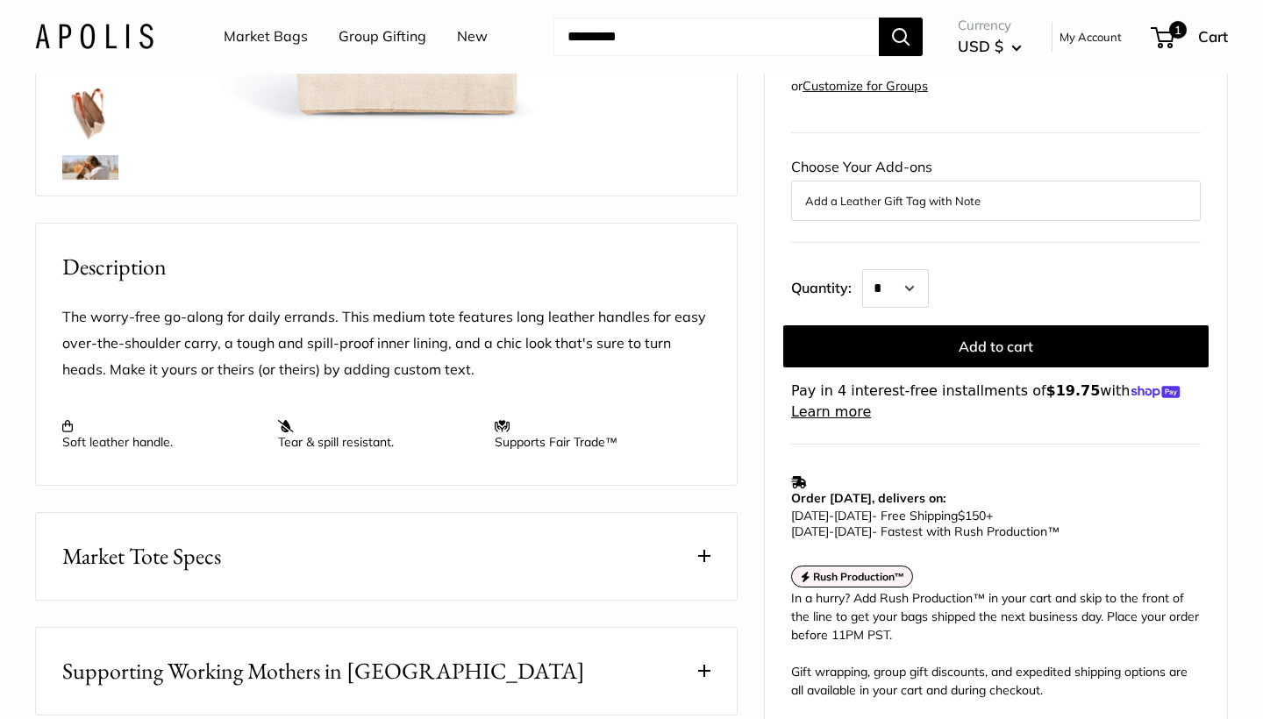
scroll to position [480, 0]
click at [338, 565] on button "Market Tote Specs" at bounding box center [386, 556] width 701 height 87
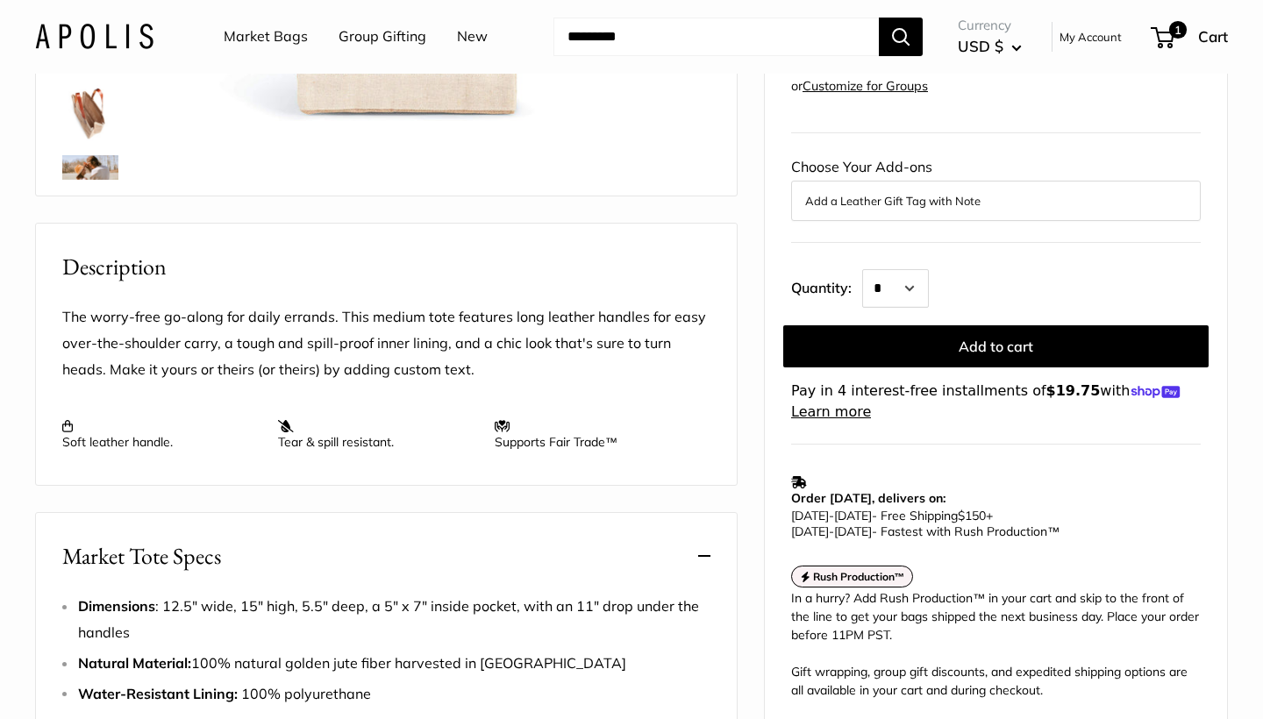
scroll to position [0, 0]
click at [1177, 31] on span "1" at bounding box center [1177, 29] width 21 height 21
